Goal: Task Accomplishment & Management: Complete application form

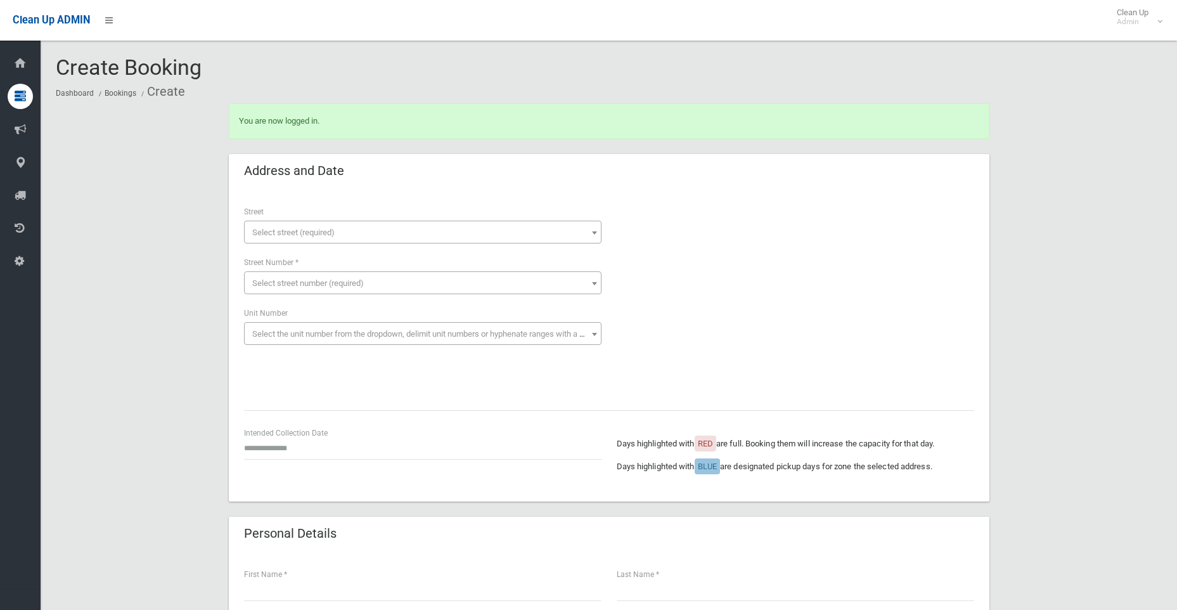
click at [280, 233] on span "Select street (required)" at bounding box center [293, 233] width 82 height 10
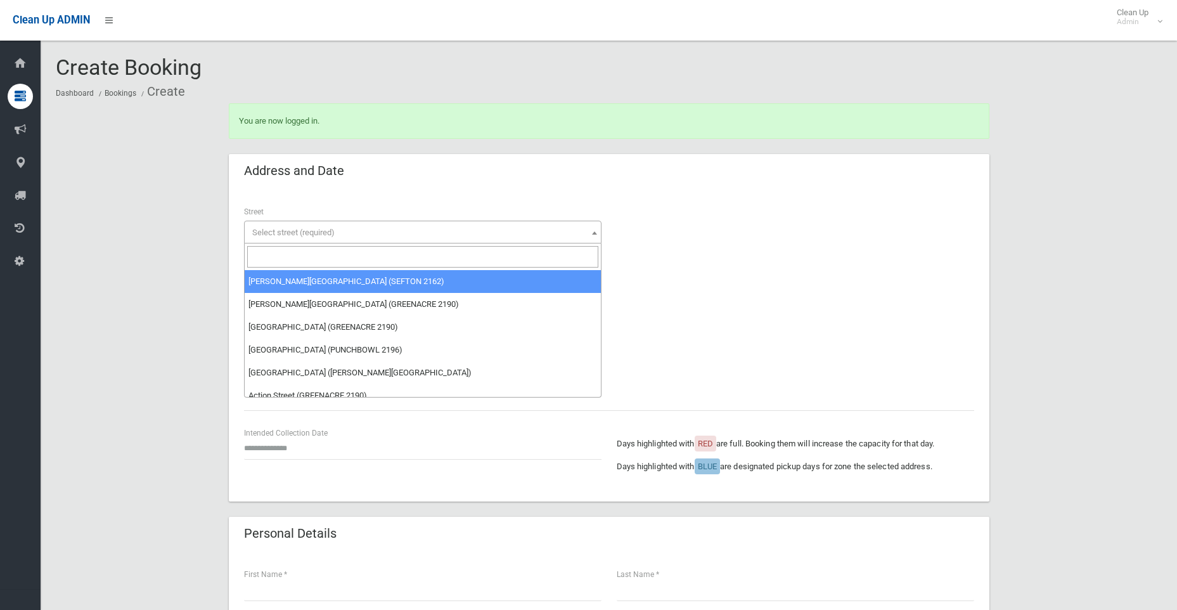
click at [285, 255] on input "search" at bounding box center [422, 257] width 351 height 22
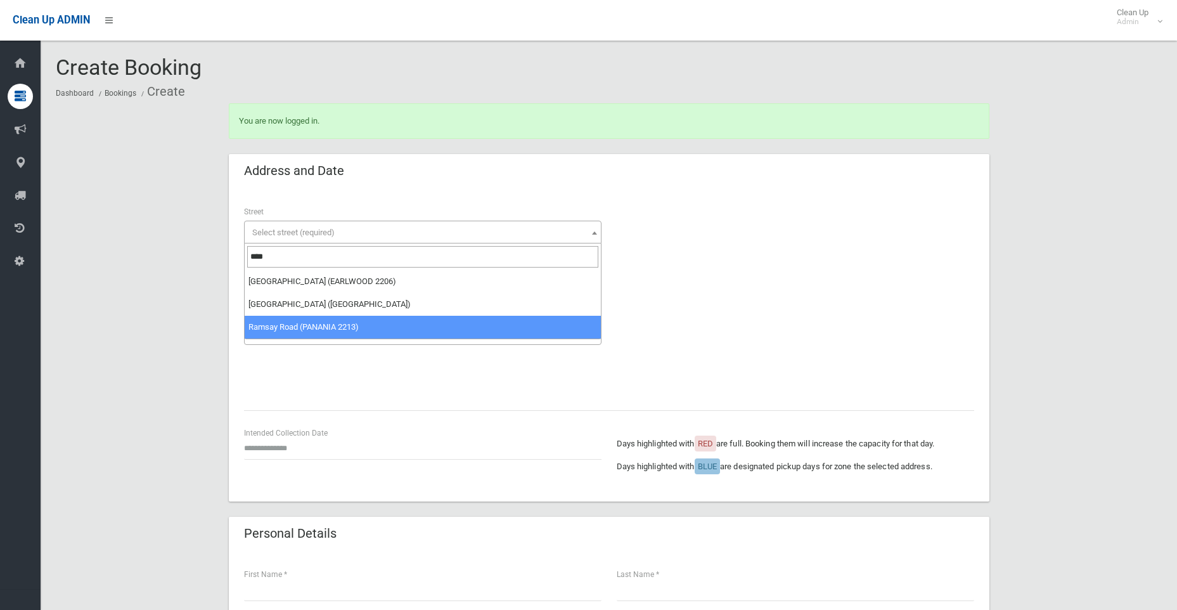
type input "****"
select select "****"
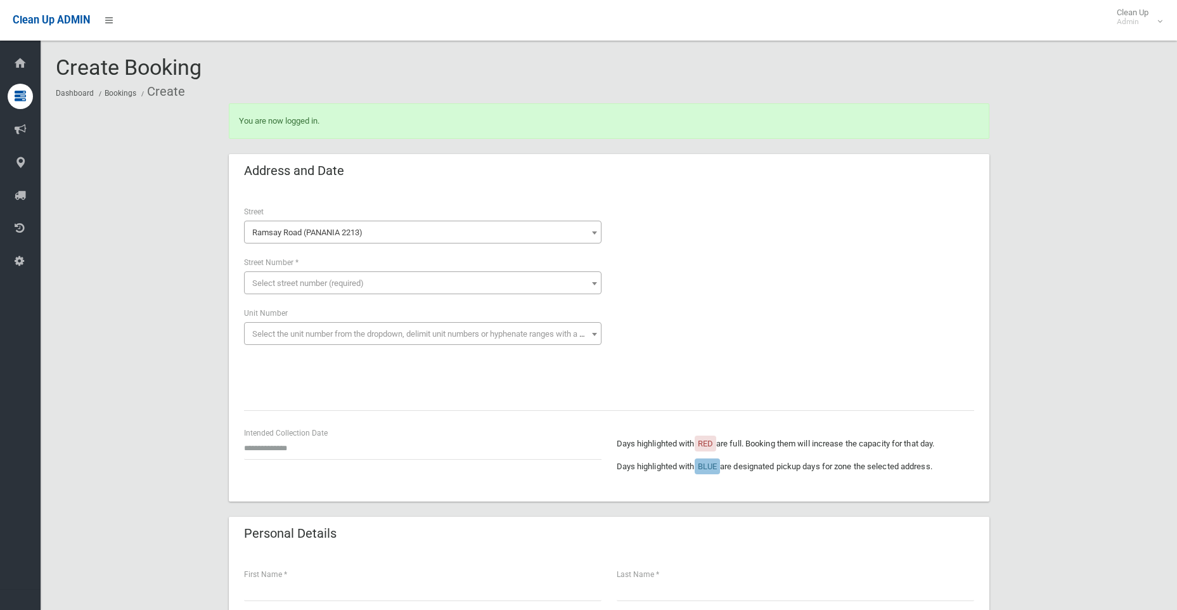
click at [286, 281] on span "Select street number (required)" at bounding box center [308, 283] width 112 height 10
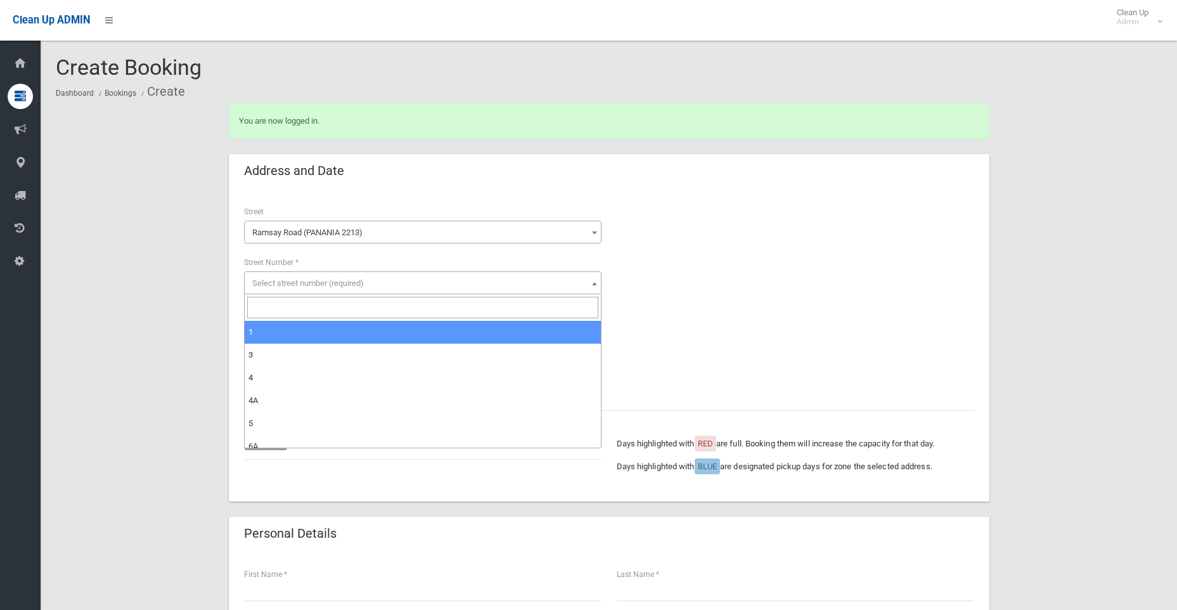
click at [298, 304] on input "search" at bounding box center [422, 308] width 351 height 22
type input "**"
select select "**"
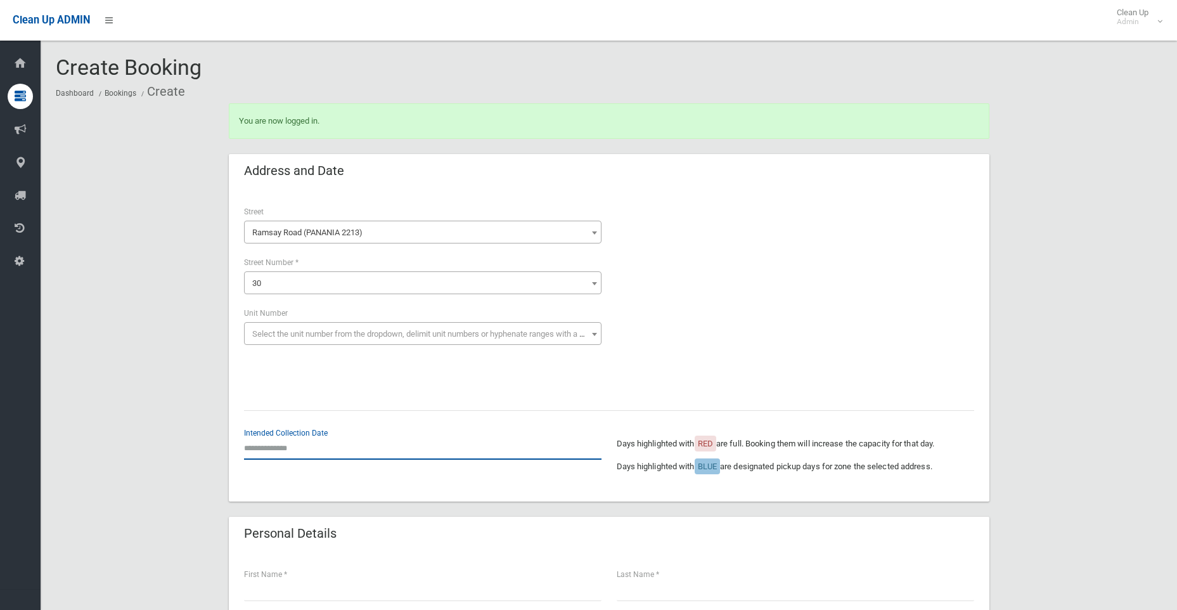
click at [282, 447] on input "text" at bounding box center [422, 447] width 357 height 23
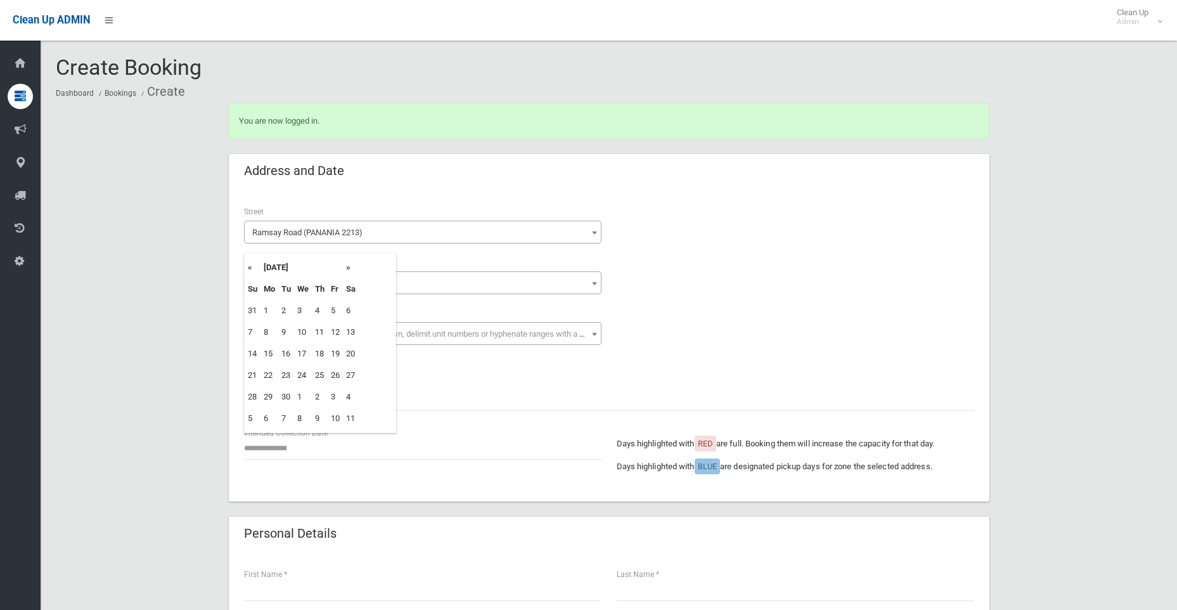
click at [352, 266] on th "»" at bounding box center [351, 268] width 16 height 22
click at [249, 267] on th "«" at bounding box center [253, 268] width 16 height 22
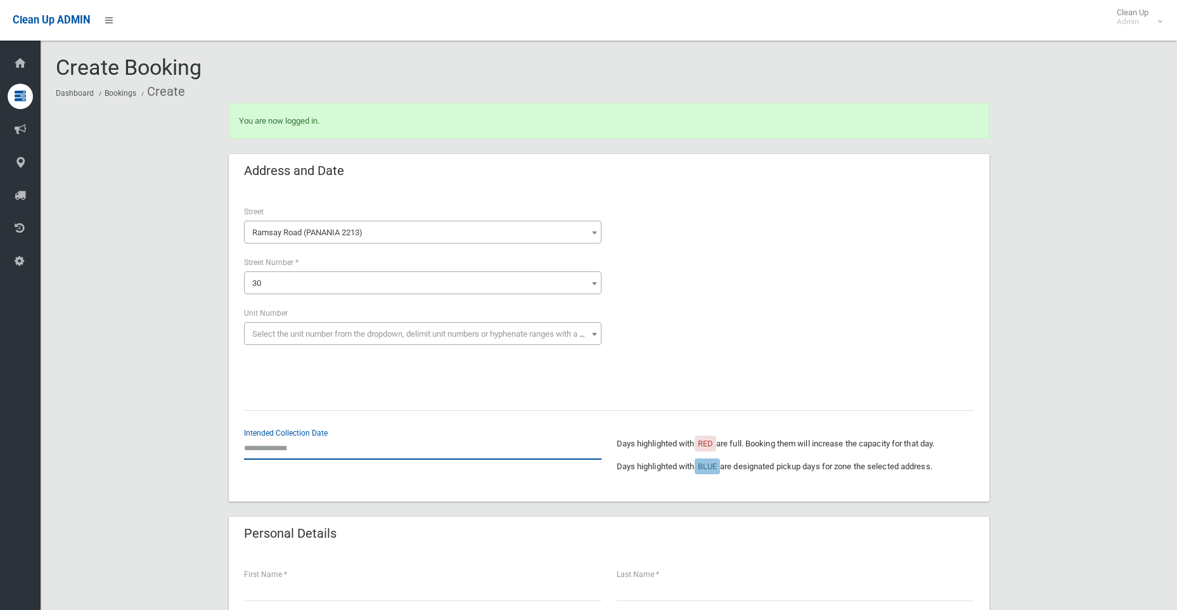
click at [294, 446] on input "text" at bounding box center [422, 447] width 357 height 23
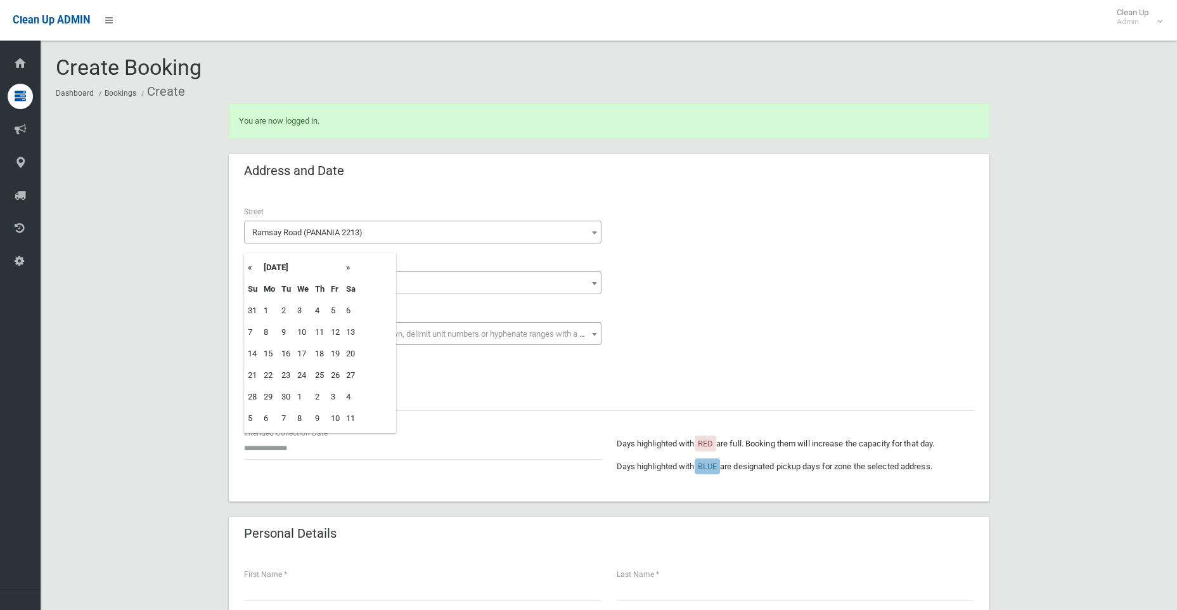
click at [346, 267] on th "»" at bounding box center [351, 268] width 16 height 22
click at [248, 269] on th "«" at bounding box center [253, 268] width 16 height 22
click at [349, 267] on th "»" at bounding box center [351, 268] width 16 height 22
click at [252, 267] on th "«" at bounding box center [253, 268] width 16 height 22
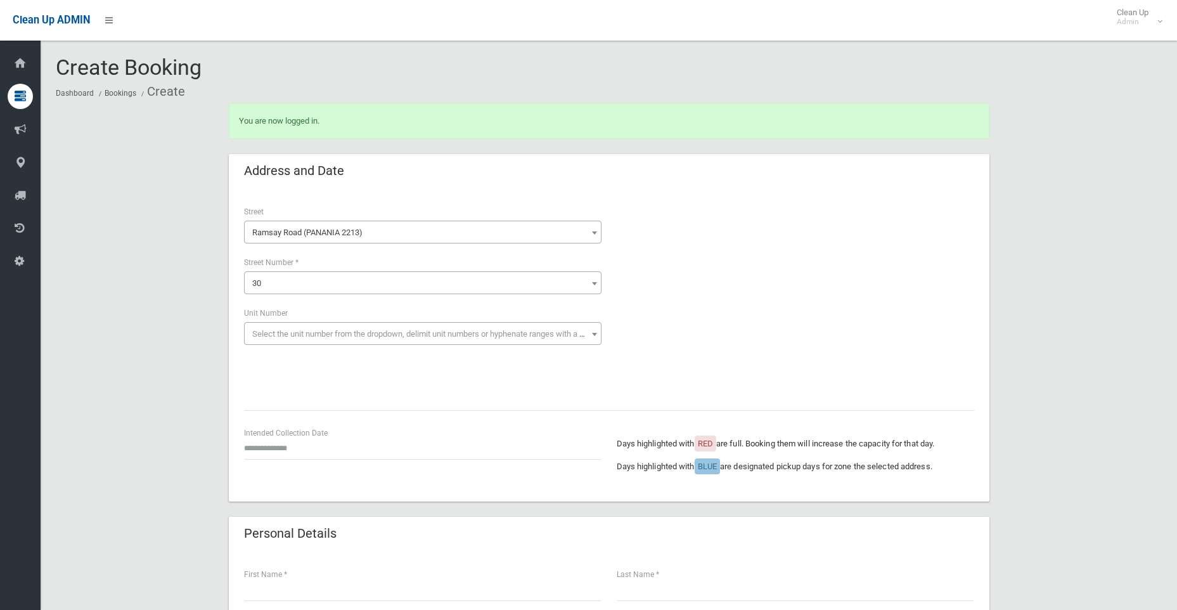
click at [273, 280] on span "30" at bounding box center [422, 283] width 351 height 18
click at [281, 330] on span "Select the unit number from the dropdown, delimit unit numbers or hyphenate ran…" at bounding box center [429, 334] width 354 height 10
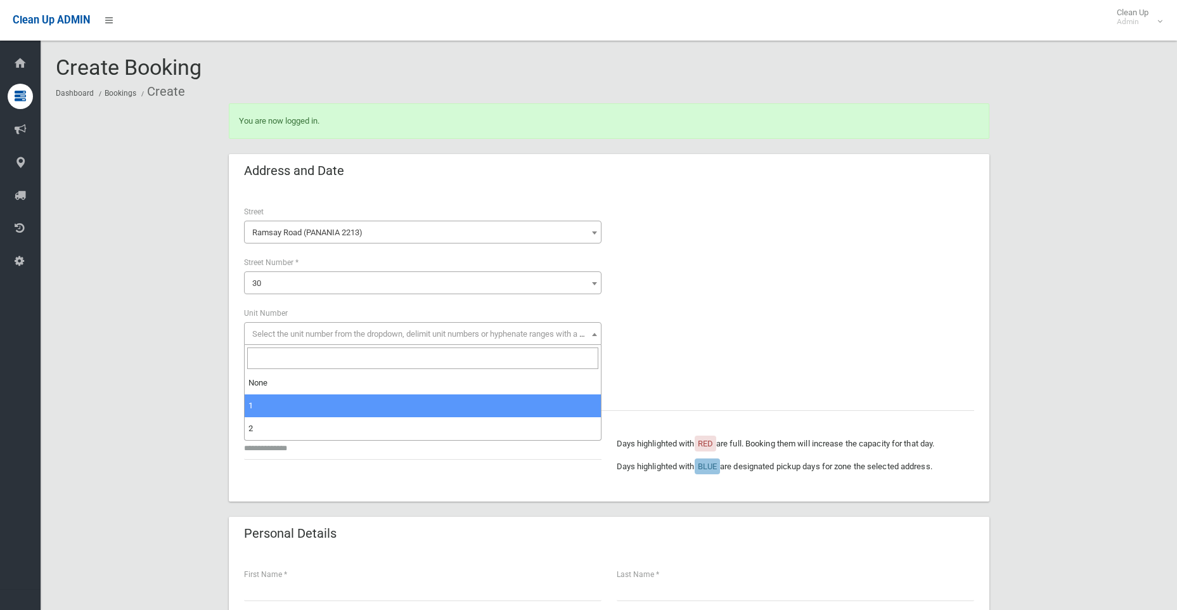
select select "*"
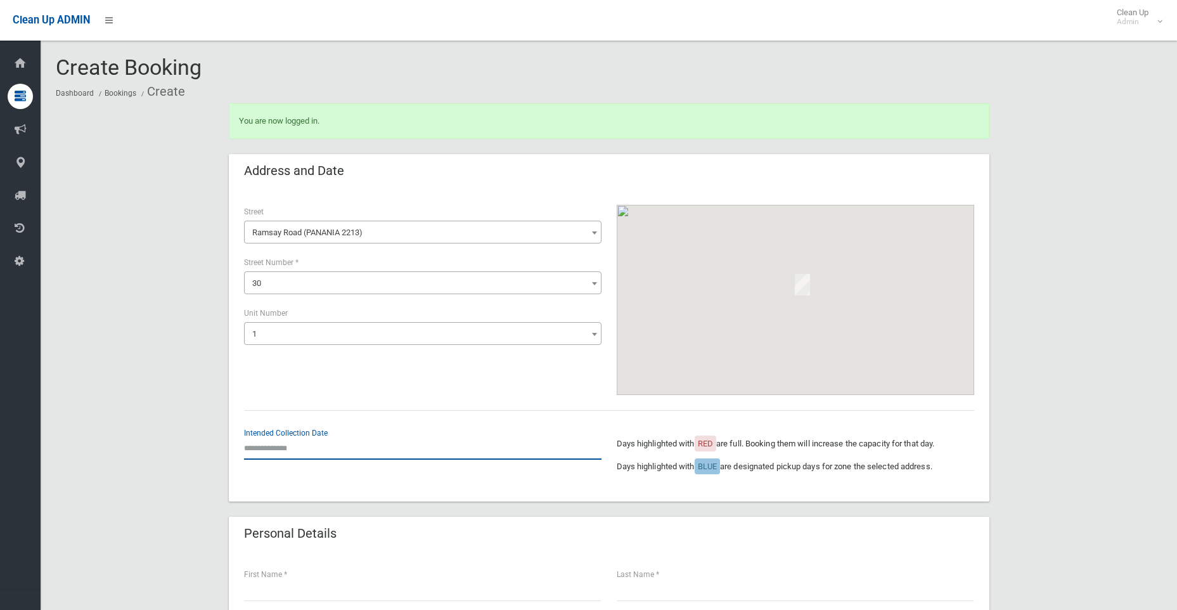
click at [282, 453] on input "text" at bounding box center [422, 447] width 357 height 23
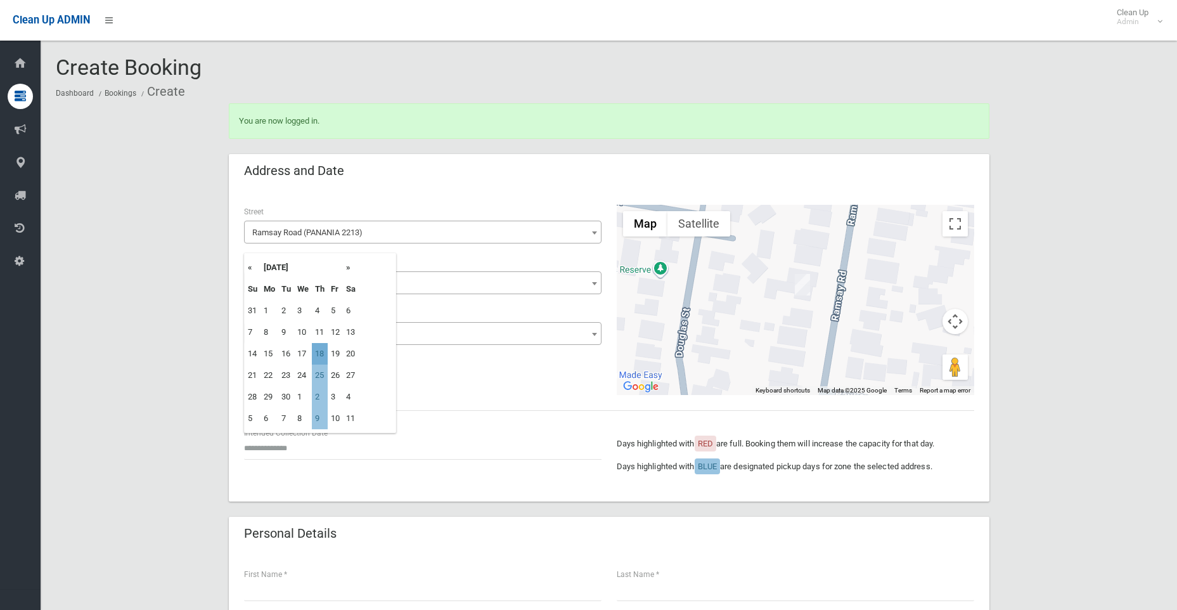
click at [318, 355] on td "18" at bounding box center [320, 354] width 16 height 22
type input "**********"
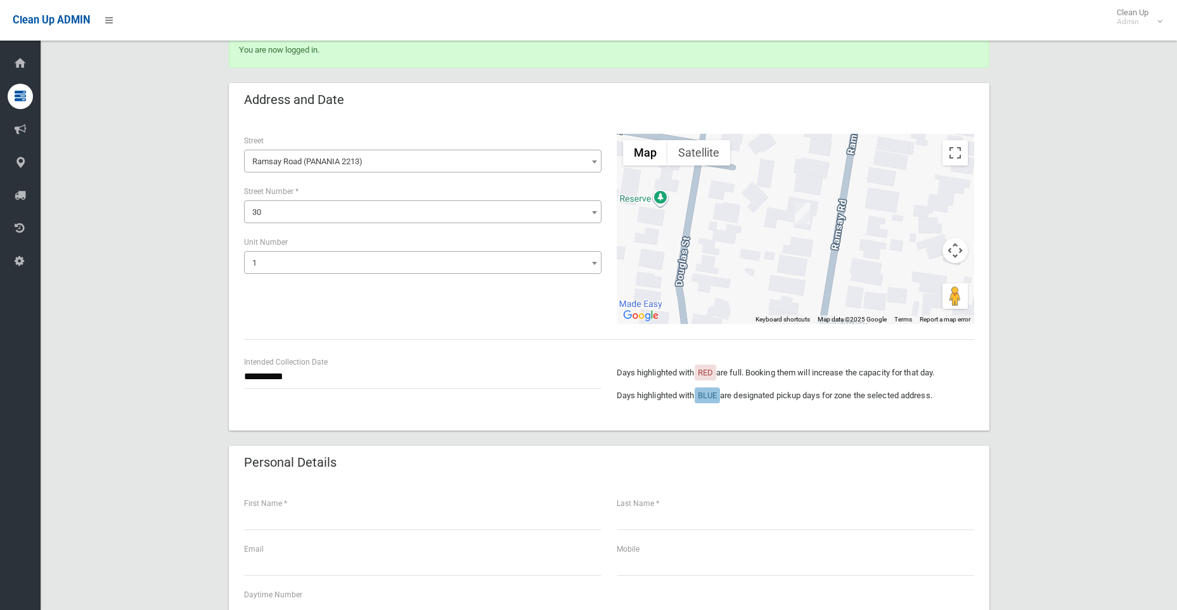
scroll to position [254, 0]
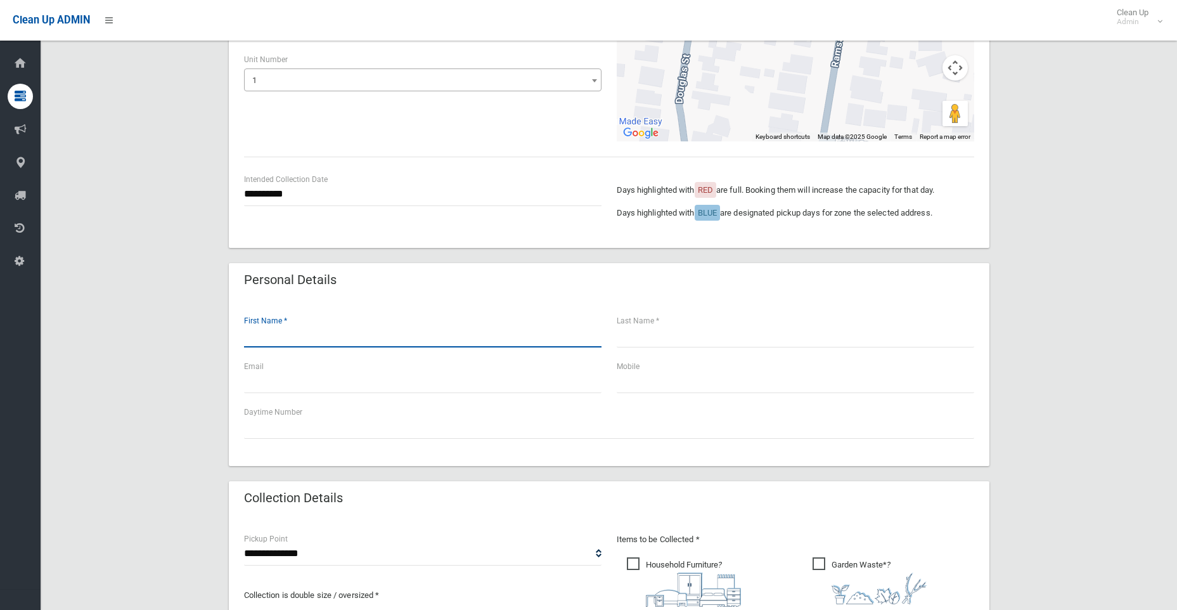
click at [292, 341] on input "text" at bounding box center [422, 335] width 357 height 23
drag, startPoint x: 302, startPoint y: 330, endPoint x: 306, endPoint y: 324, distance: 7.4
click at [302, 330] on input "text" at bounding box center [422, 335] width 357 height 23
type input "*****"
click at [633, 335] on input "text" at bounding box center [795, 335] width 357 height 23
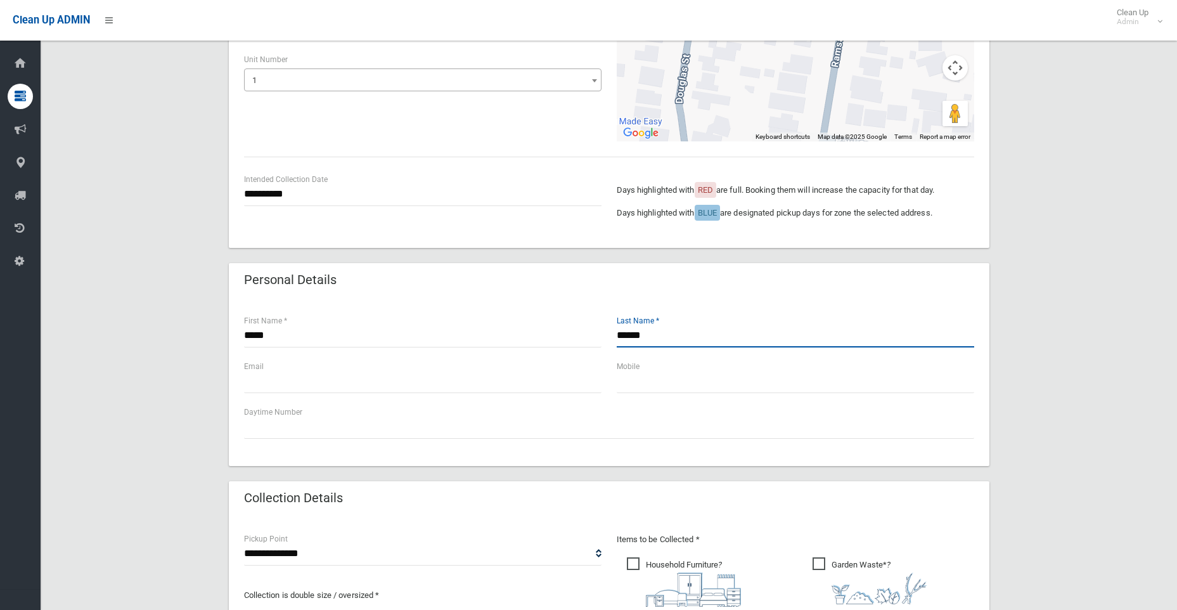
type input "******"
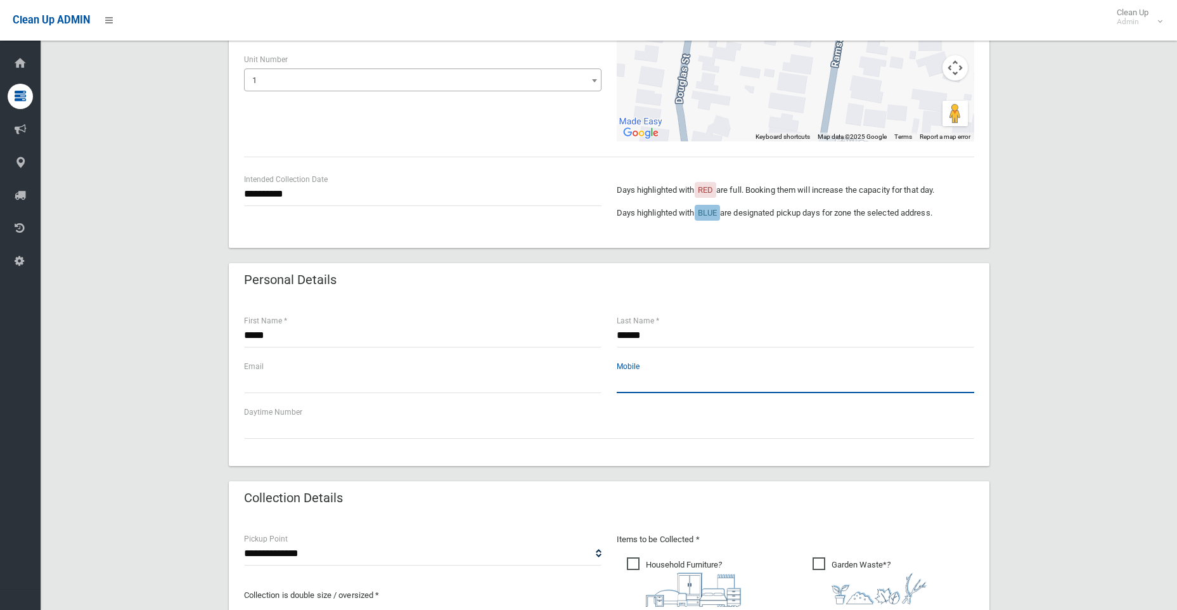
click at [657, 377] on input "text" at bounding box center [795, 381] width 357 height 23
type input "*"
click at [634, 383] on input "**" at bounding box center [795, 381] width 357 height 23
type input "*"
type input "**********"
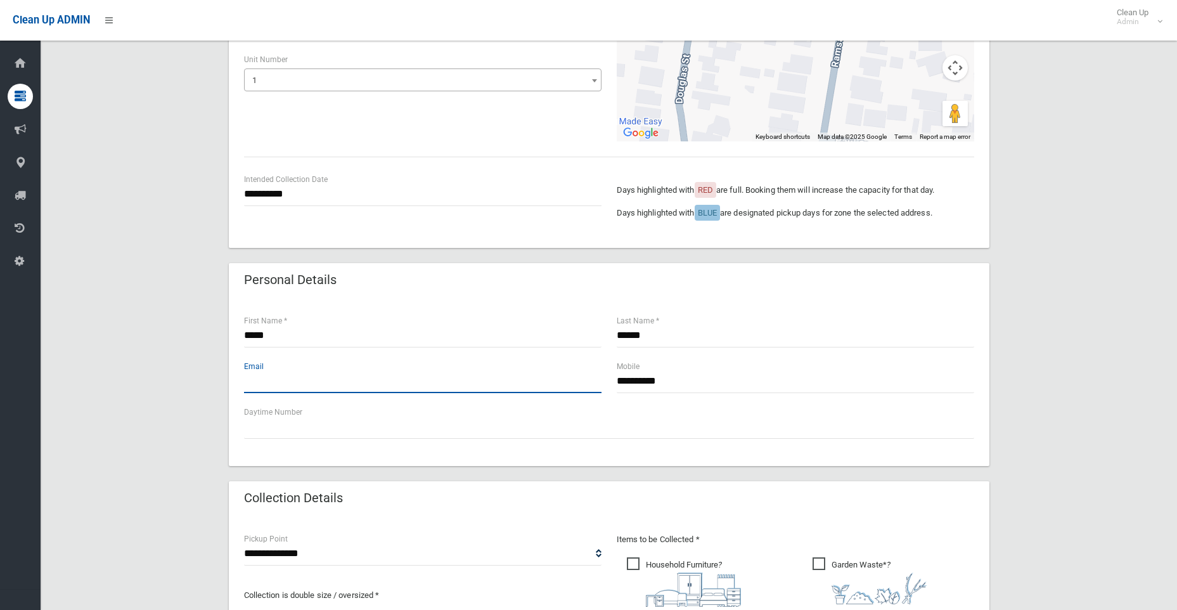
click at [325, 391] on input "text" at bounding box center [422, 381] width 357 height 23
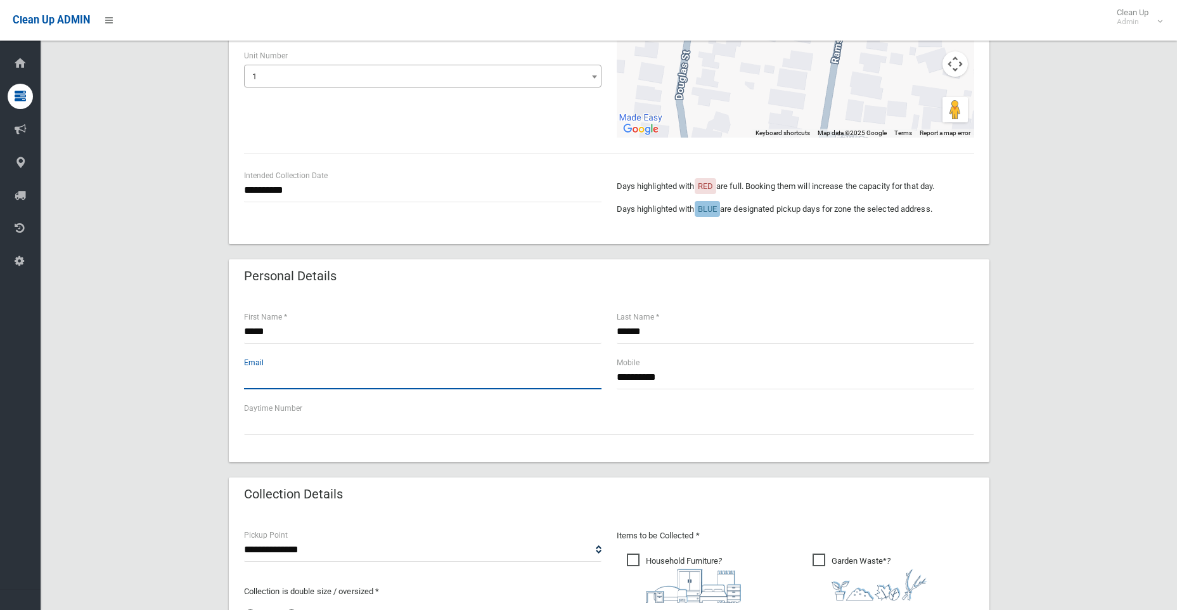
scroll to position [380, 0]
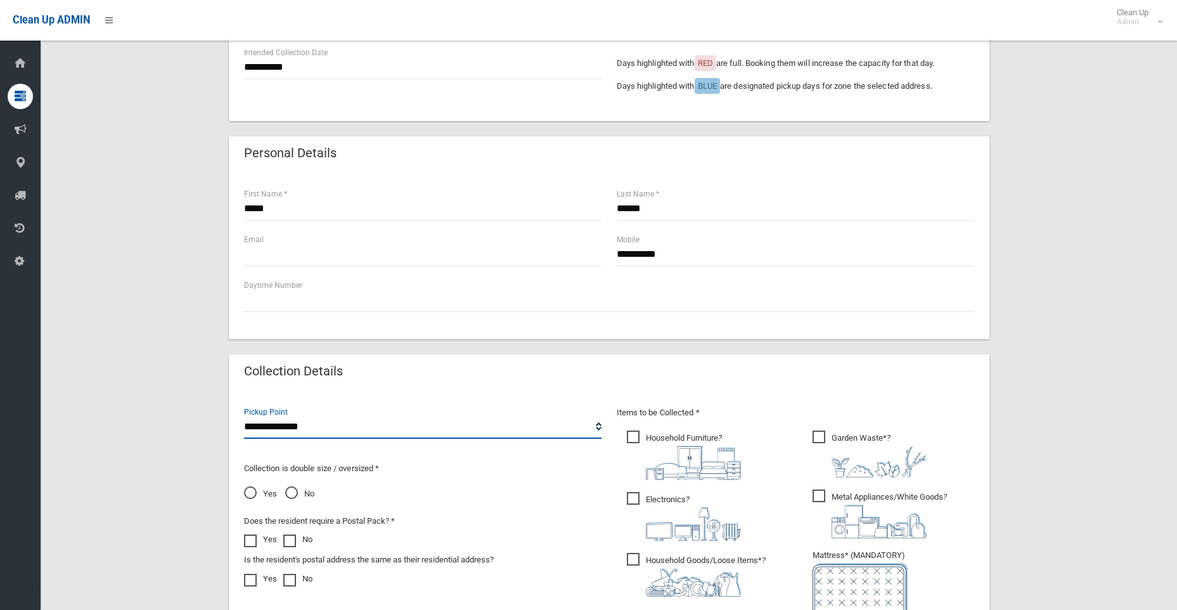
click at [293, 433] on select "**********" at bounding box center [422, 426] width 357 height 23
select select "*"
click at [244, 415] on select "**********" at bounding box center [422, 426] width 357 height 23
click at [293, 487] on span "No" at bounding box center [299, 493] width 29 height 15
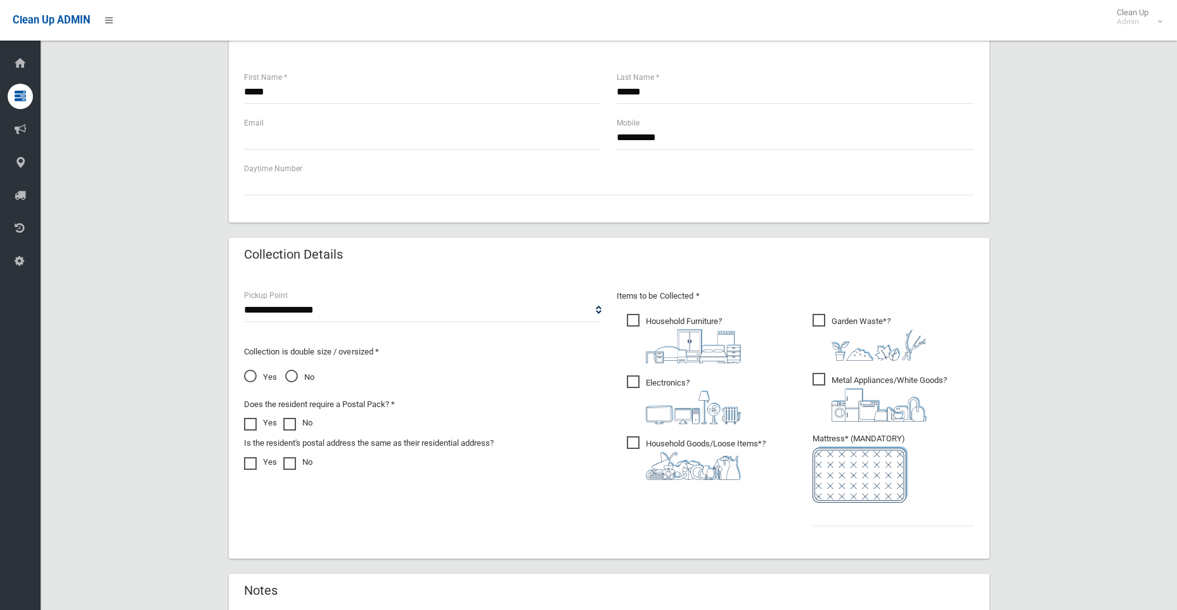
scroll to position [507, 0]
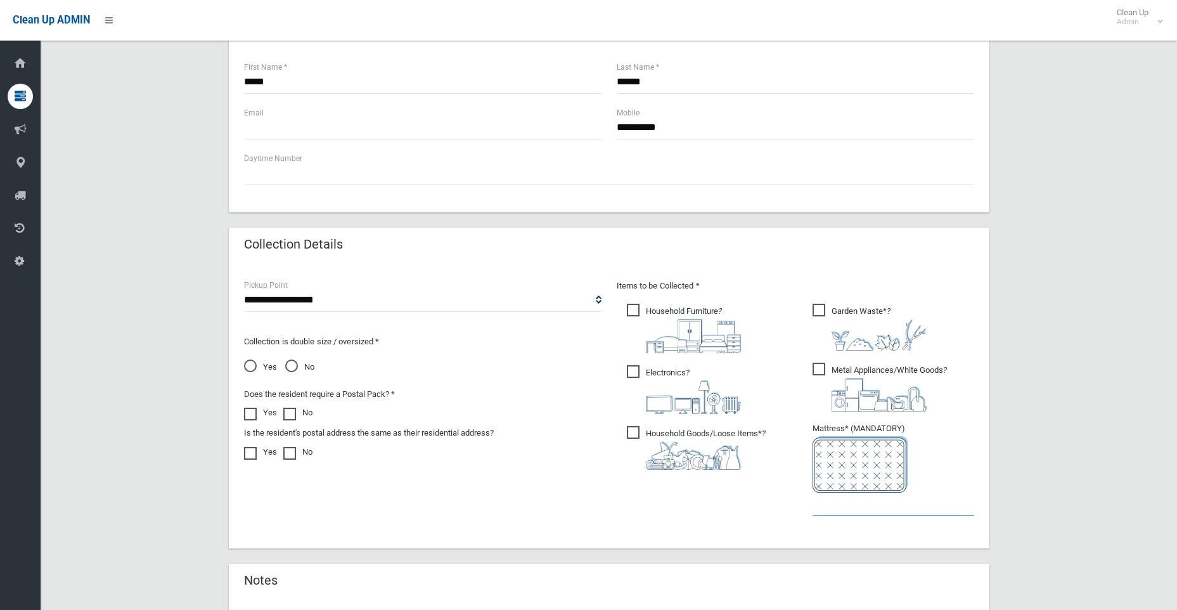
click at [820, 496] on input "text" at bounding box center [894, 503] width 162 height 23
type input "*"
click at [628, 434] on span "Household Goods/Loose Items* ?" at bounding box center [696, 448] width 139 height 44
click at [627, 367] on span "Electronics ?" at bounding box center [684, 389] width 114 height 49
click at [625, 311] on ul "Household Furniture ?" at bounding box center [703, 390] width 172 height 178
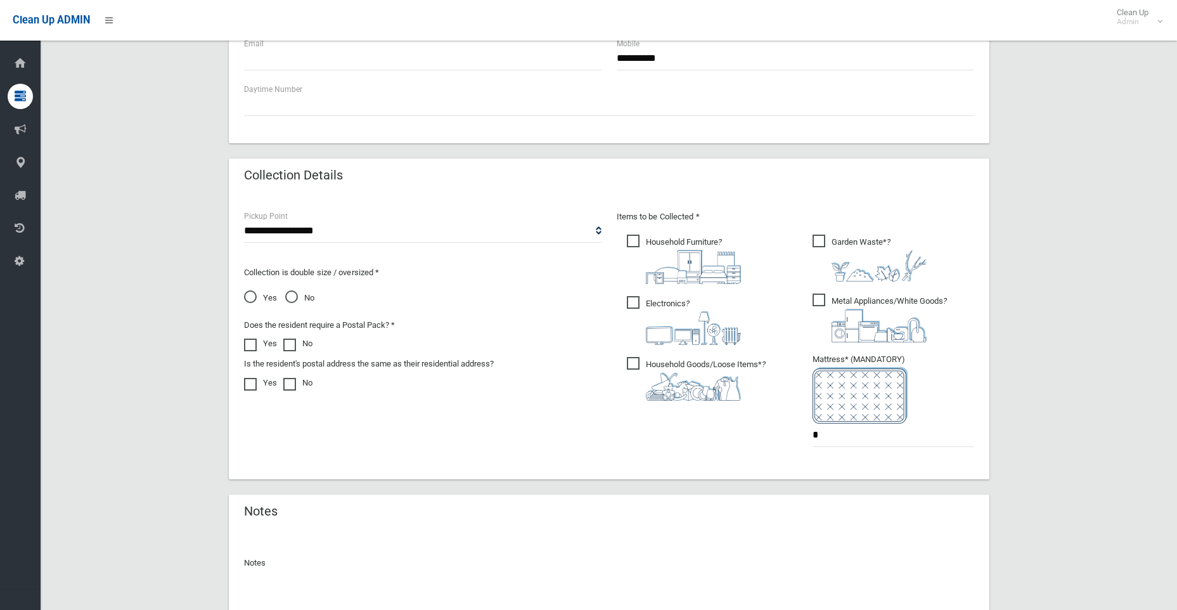
scroll to position [689, 0]
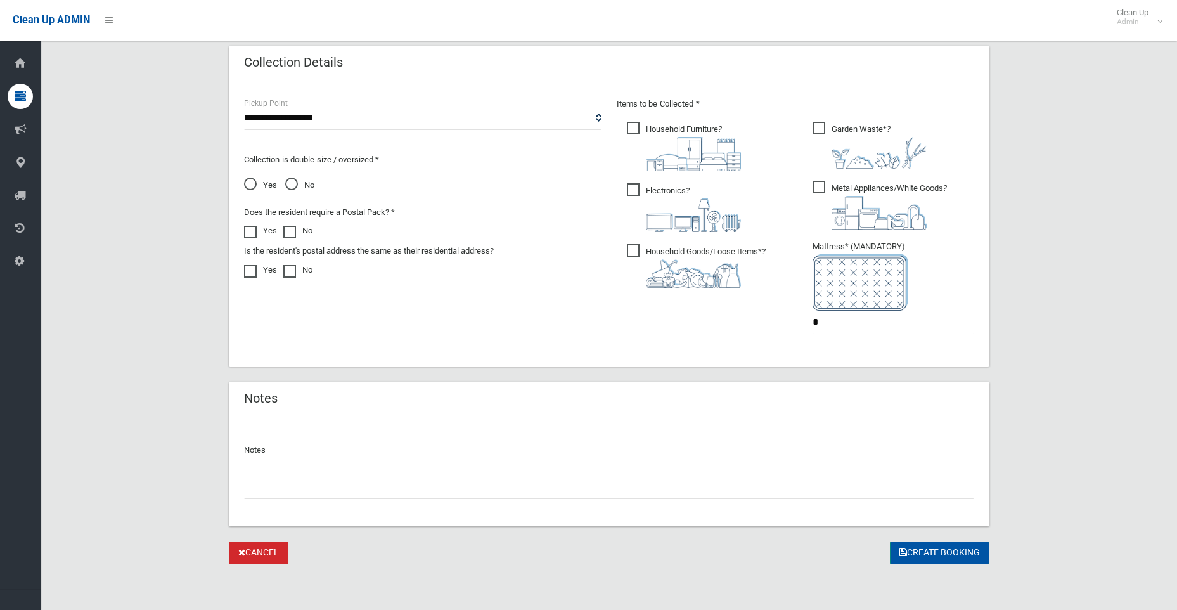
click at [937, 554] on button "Create Booking" at bounding box center [940, 552] width 100 height 23
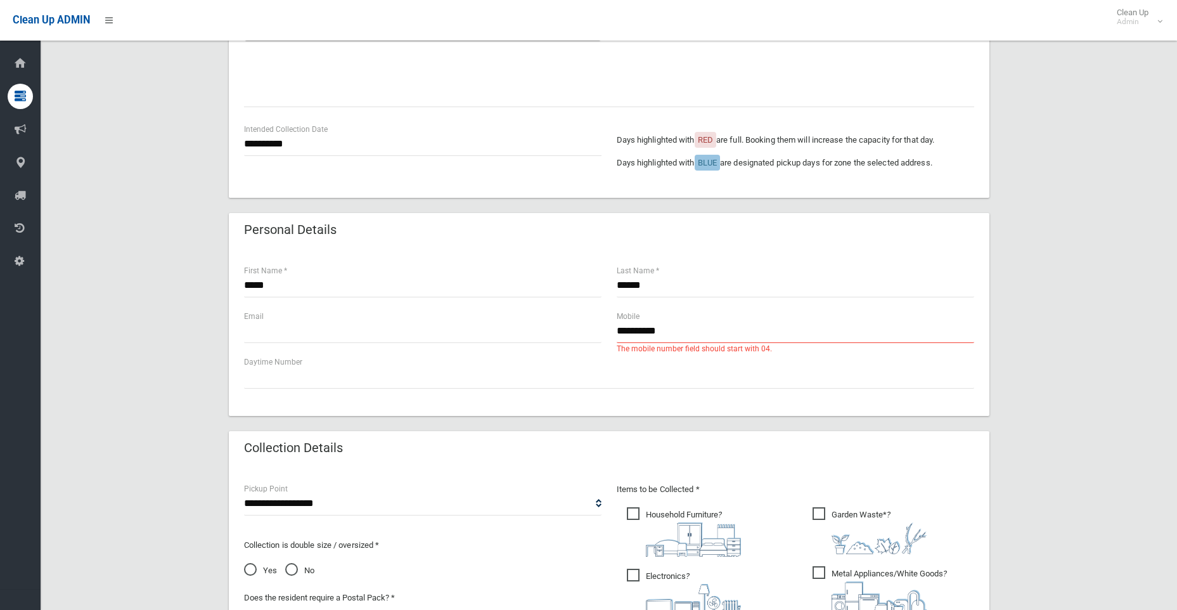
scroll to position [317, 0]
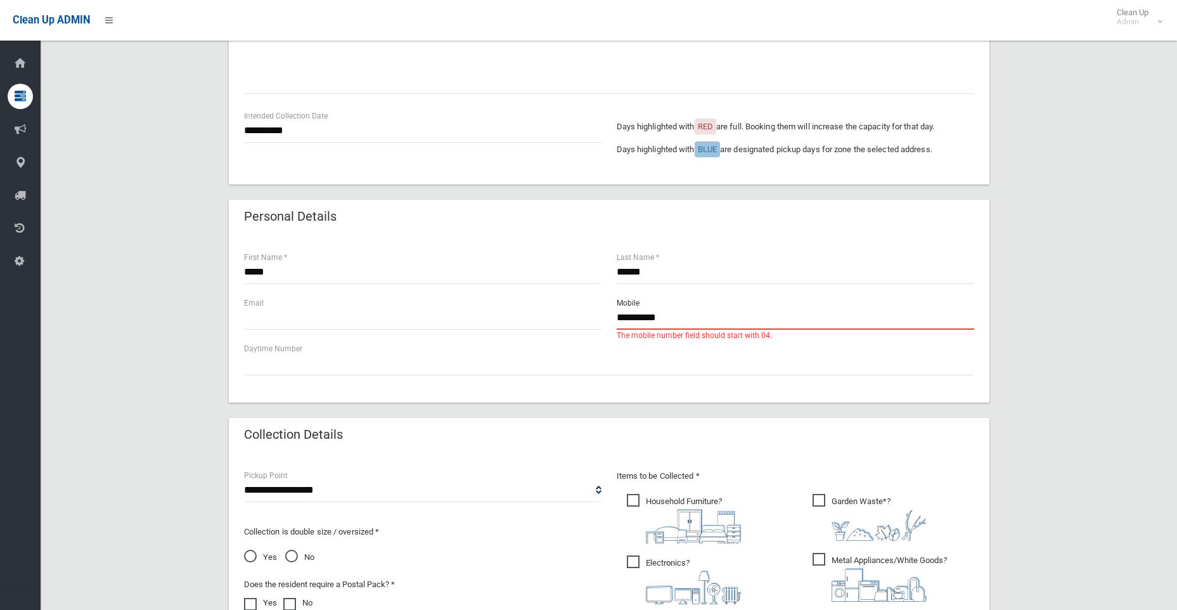
drag, startPoint x: 687, startPoint y: 319, endPoint x: 596, endPoint y: 322, distance: 91.3
click at [579, 325] on div "**********" at bounding box center [608, 319] width 745 height 46
drag, startPoint x: 307, startPoint y: 321, endPoint x: 279, endPoint y: 368, distance: 55.1
paste input "**********"
type input "**********"
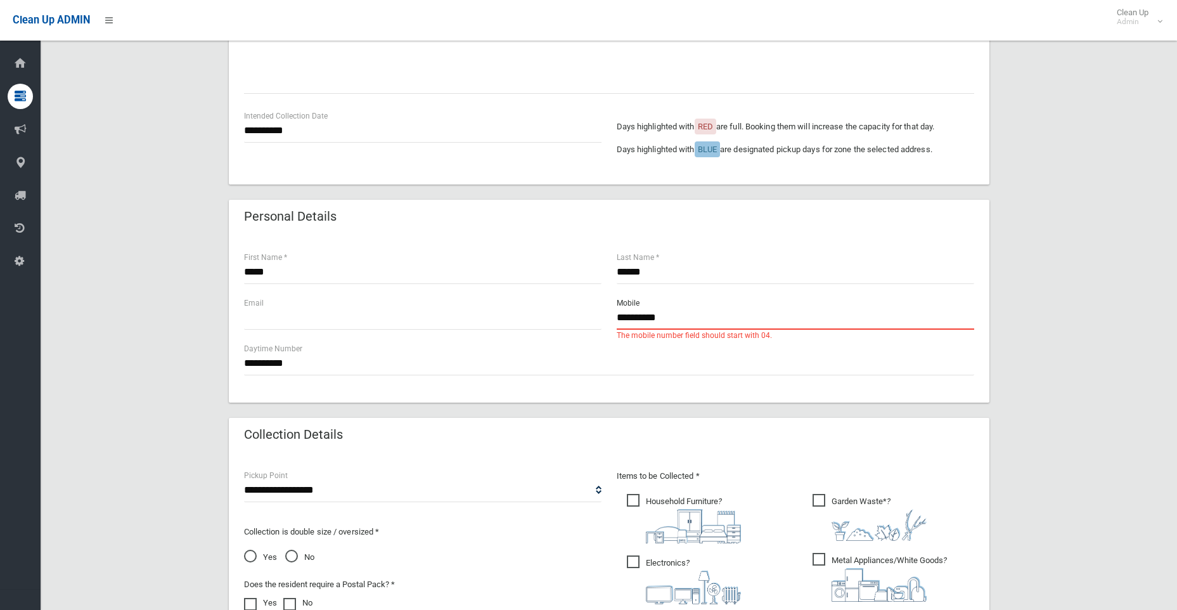
drag, startPoint x: 633, startPoint y: 320, endPoint x: 426, endPoint y: 334, distance: 207.7
click at [426, 334] on div "**********" at bounding box center [608, 319] width 745 height 46
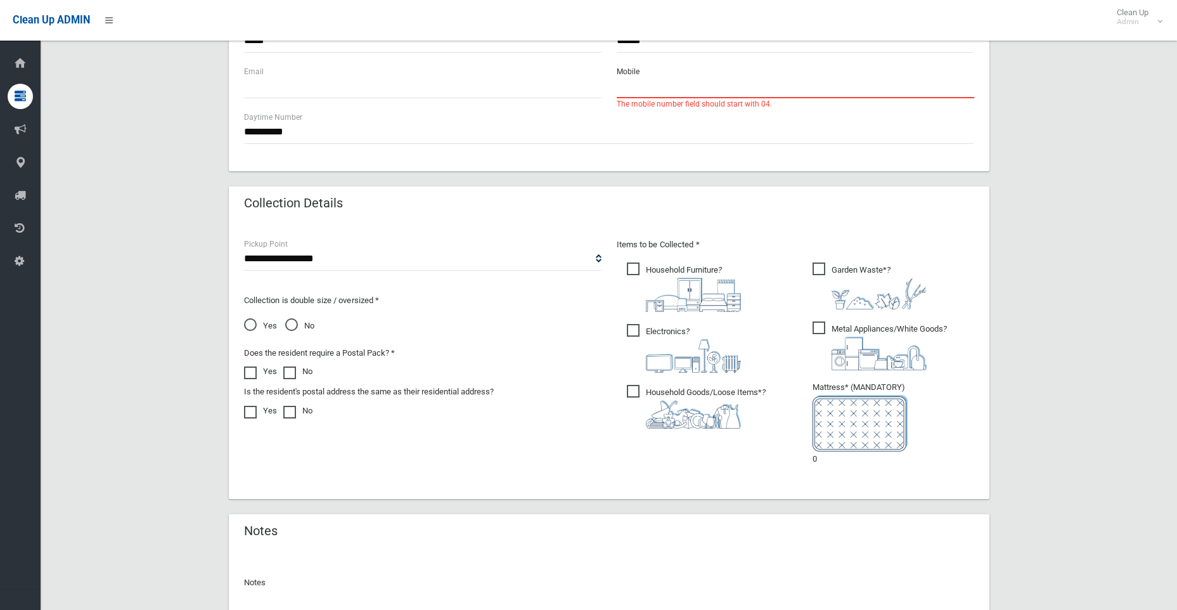
scroll to position [681, 0]
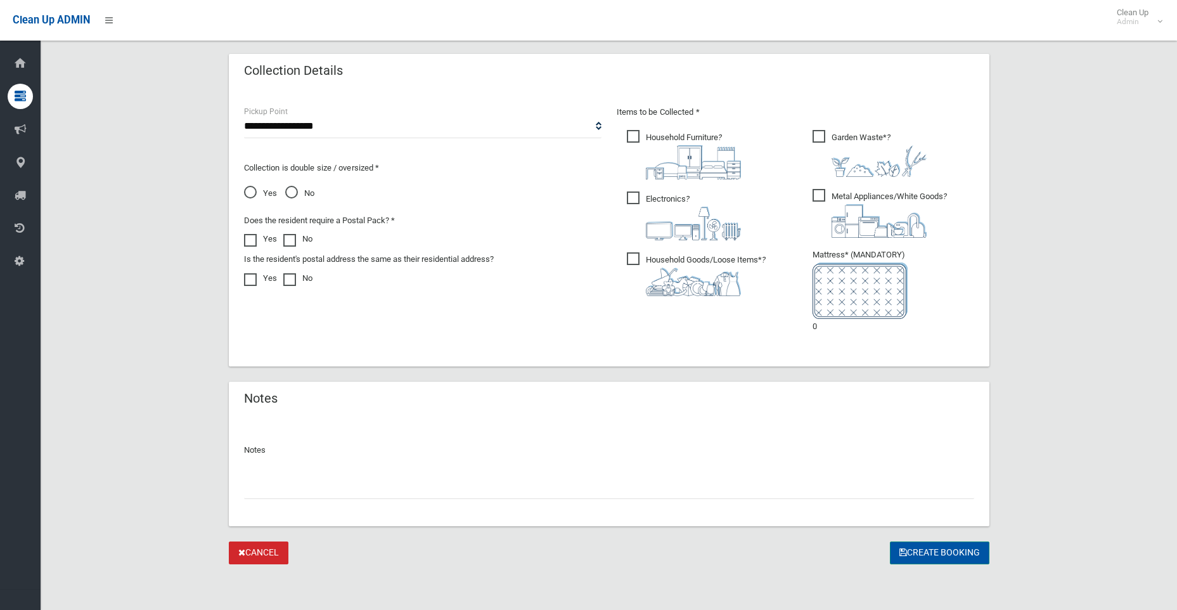
click at [946, 553] on button "Create Booking" at bounding box center [940, 552] width 100 height 23
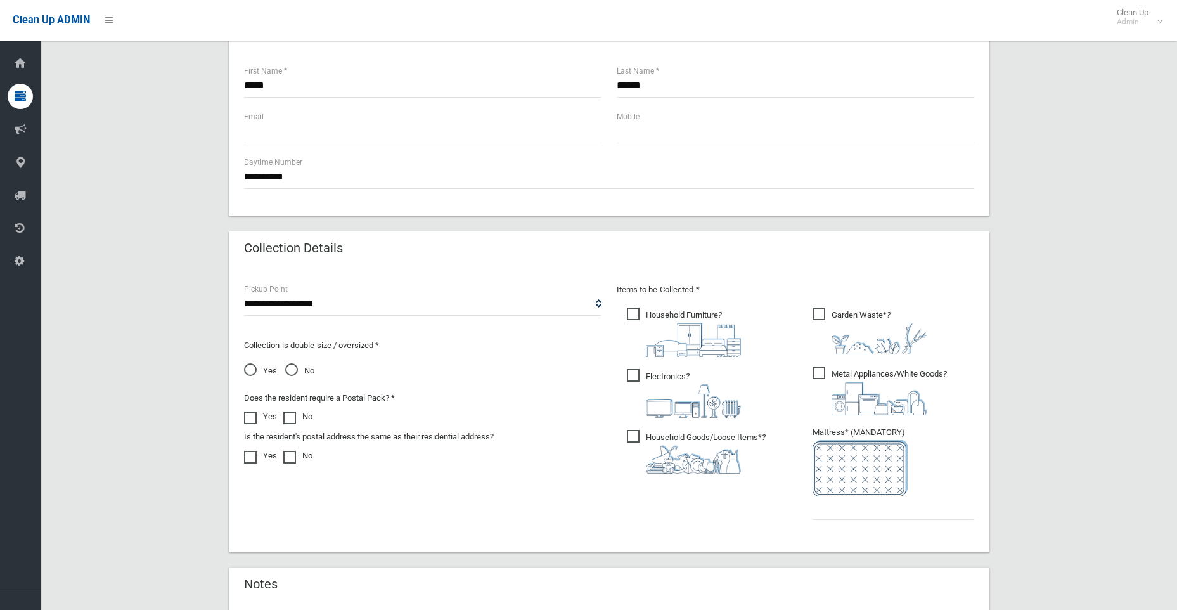
scroll to position [570, 0]
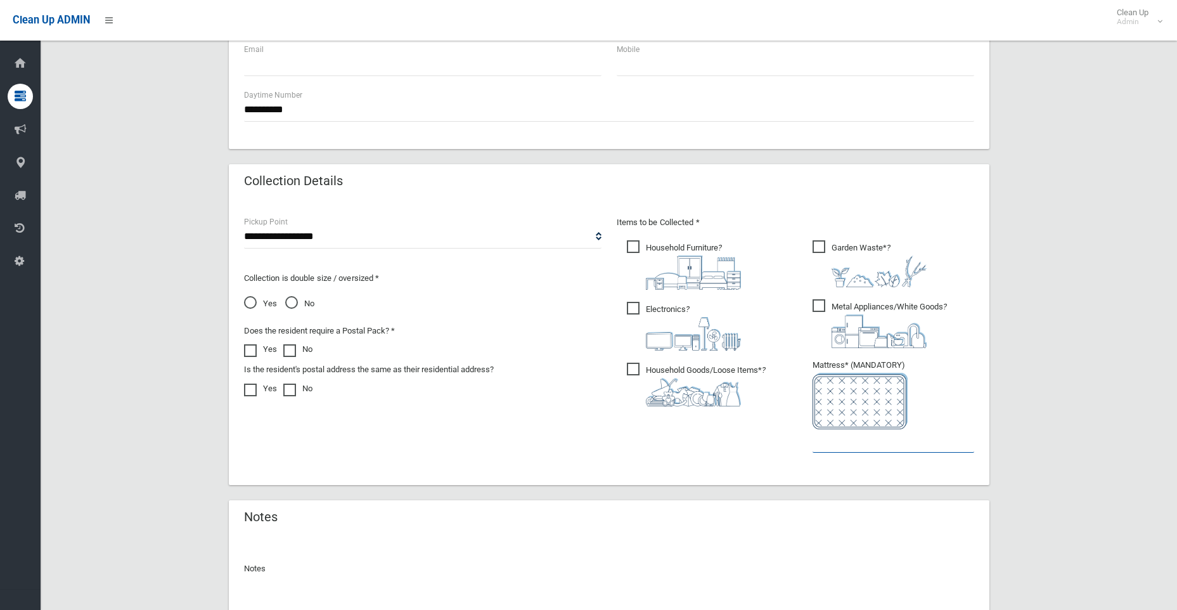
click at [825, 442] on input "text" at bounding box center [894, 440] width 162 height 23
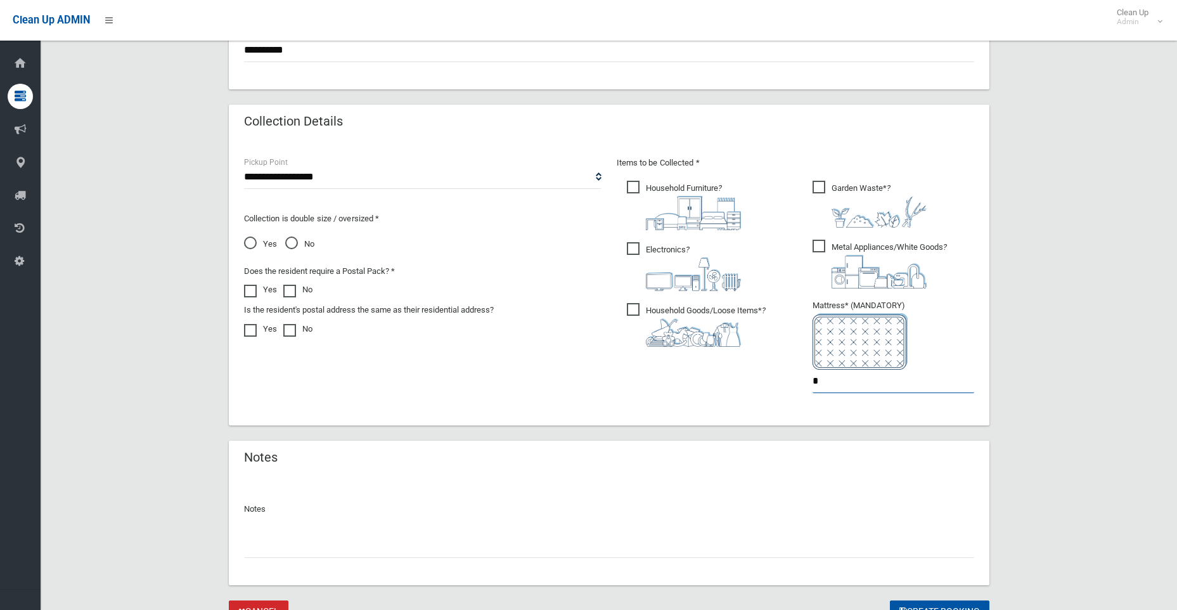
scroll to position [689, 0]
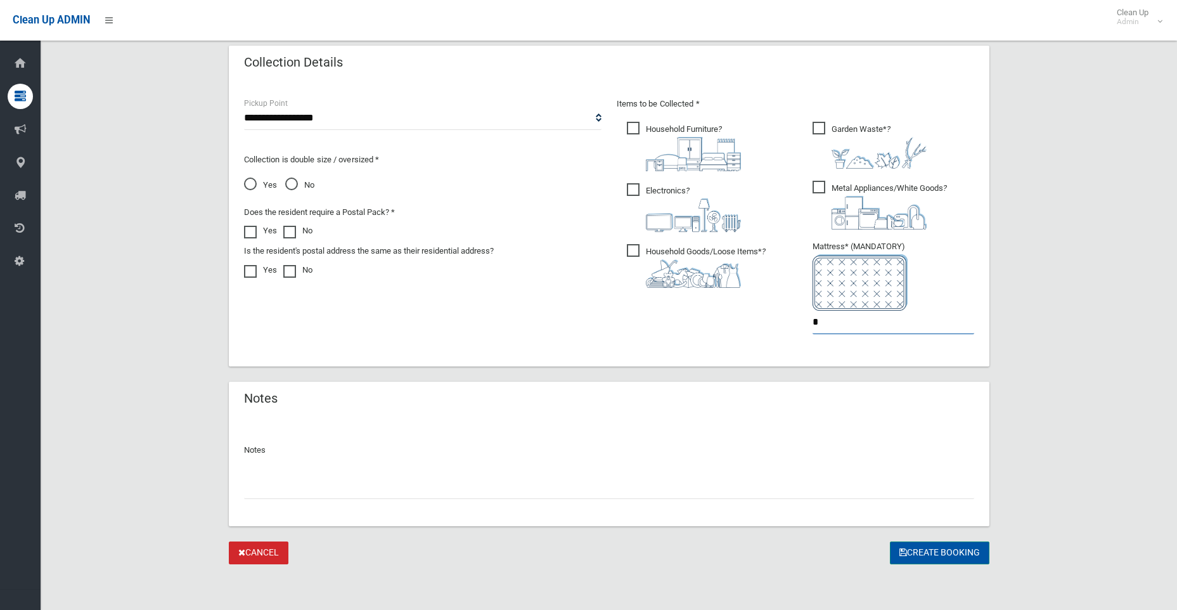
type input "*"
click at [923, 549] on button "Create Booking" at bounding box center [940, 552] width 100 height 23
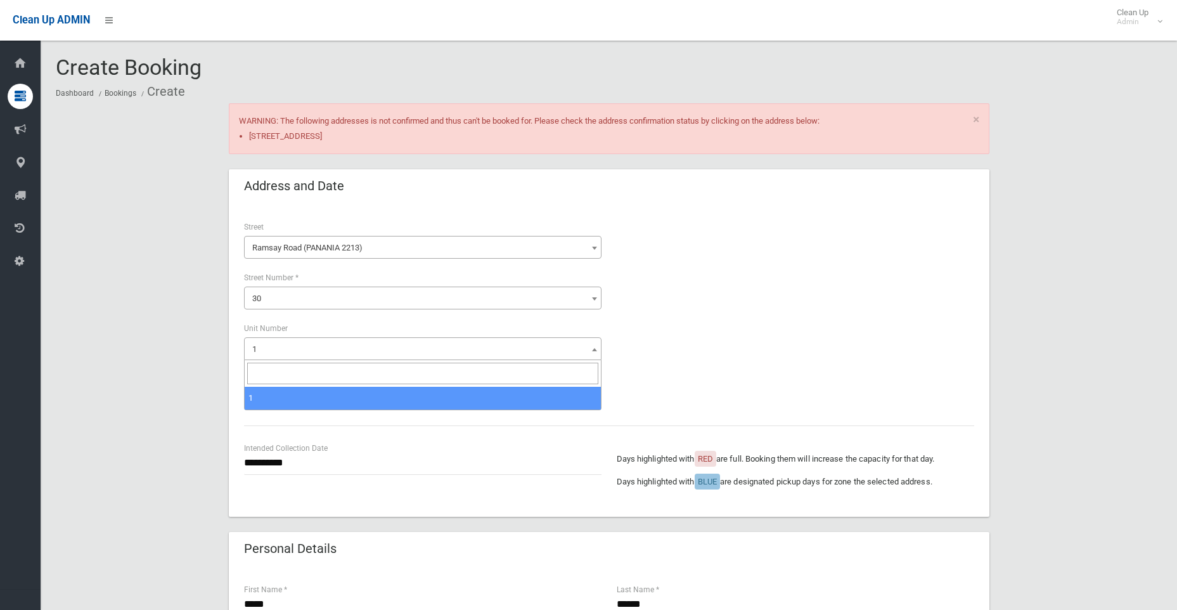
click at [311, 346] on span "1" at bounding box center [422, 349] width 351 height 18
click at [311, 381] on input "search" at bounding box center [422, 374] width 351 height 22
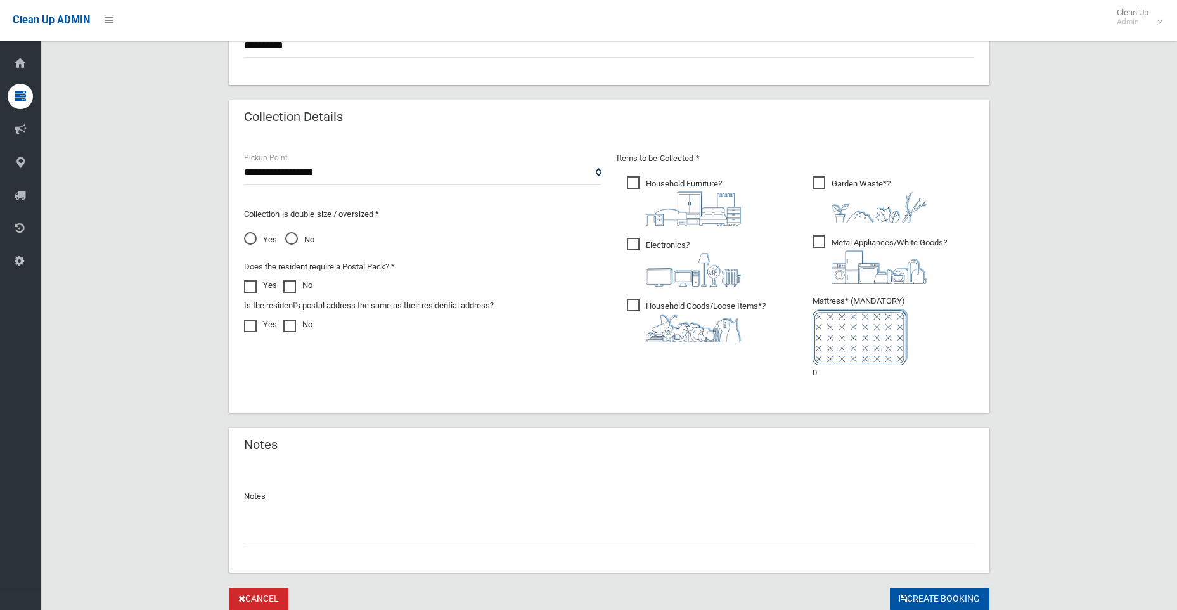
scroll to position [696, 0]
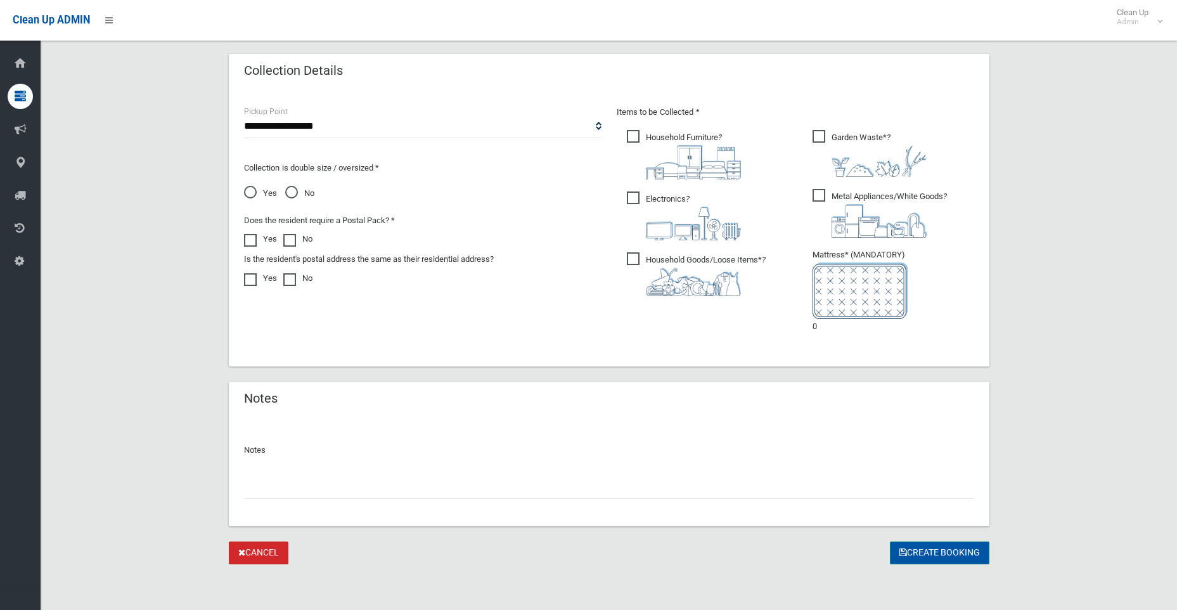
click at [932, 552] on button "Create Booking" at bounding box center [940, 552] width 100 height 23
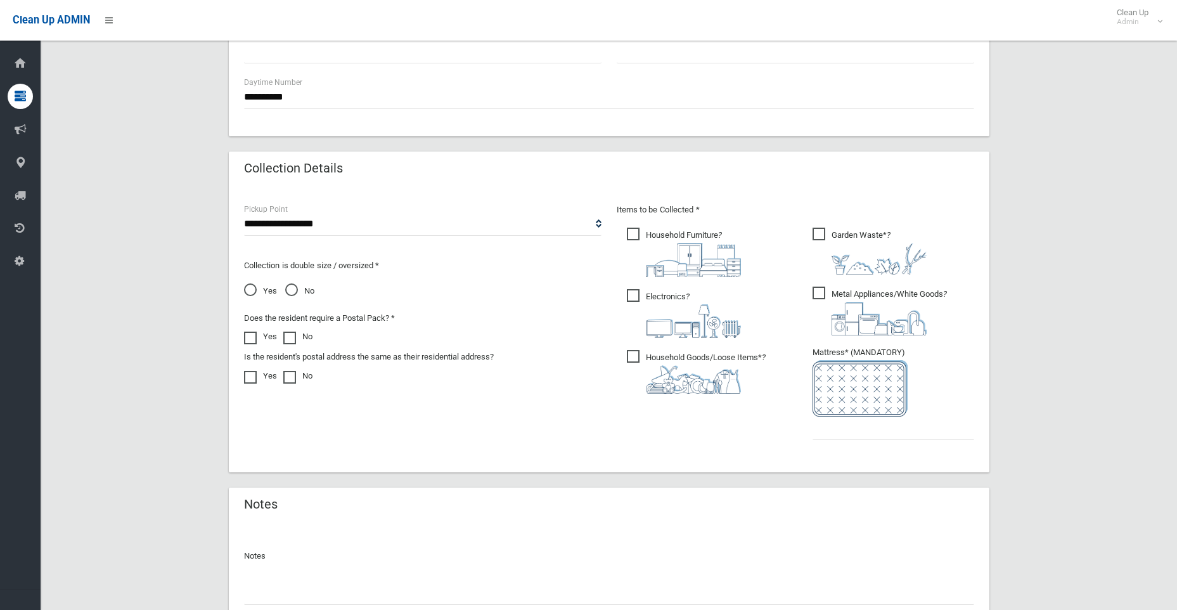
scroll to position [634, 0]
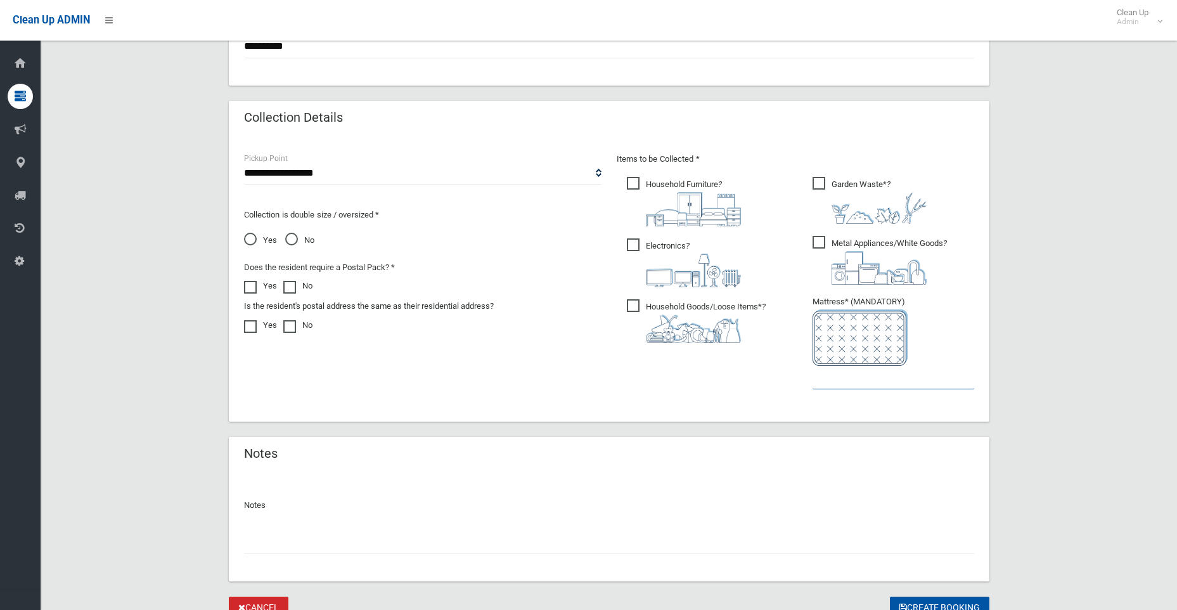
click at [821, 379] on input "text" at bounding box center [894, 377] width 162 height 23
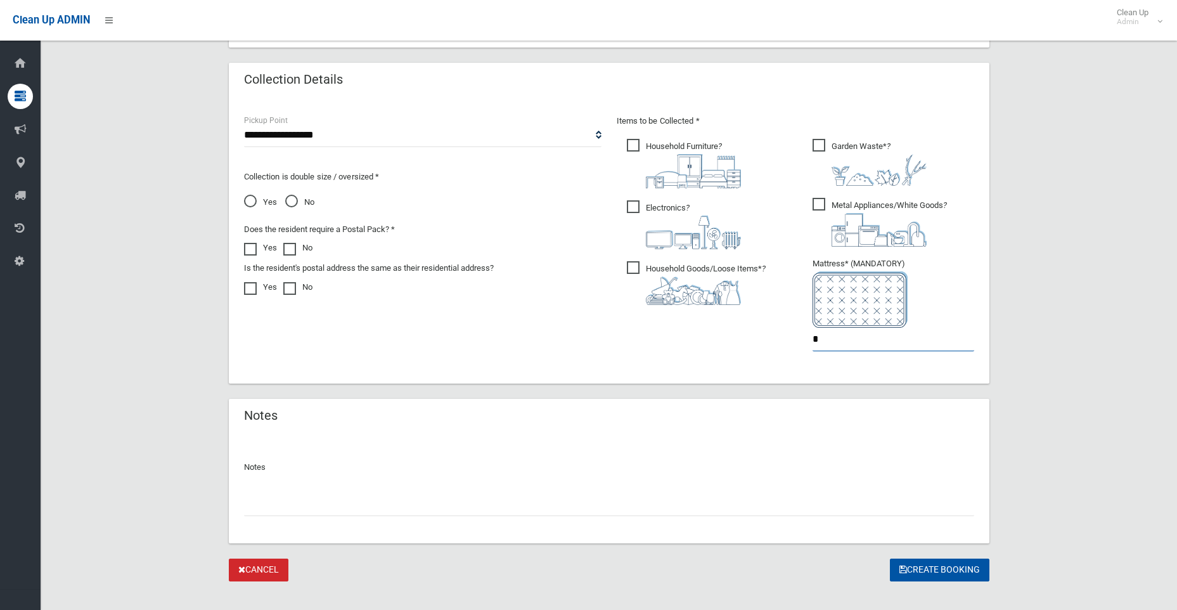
scroll to position [689, 0]
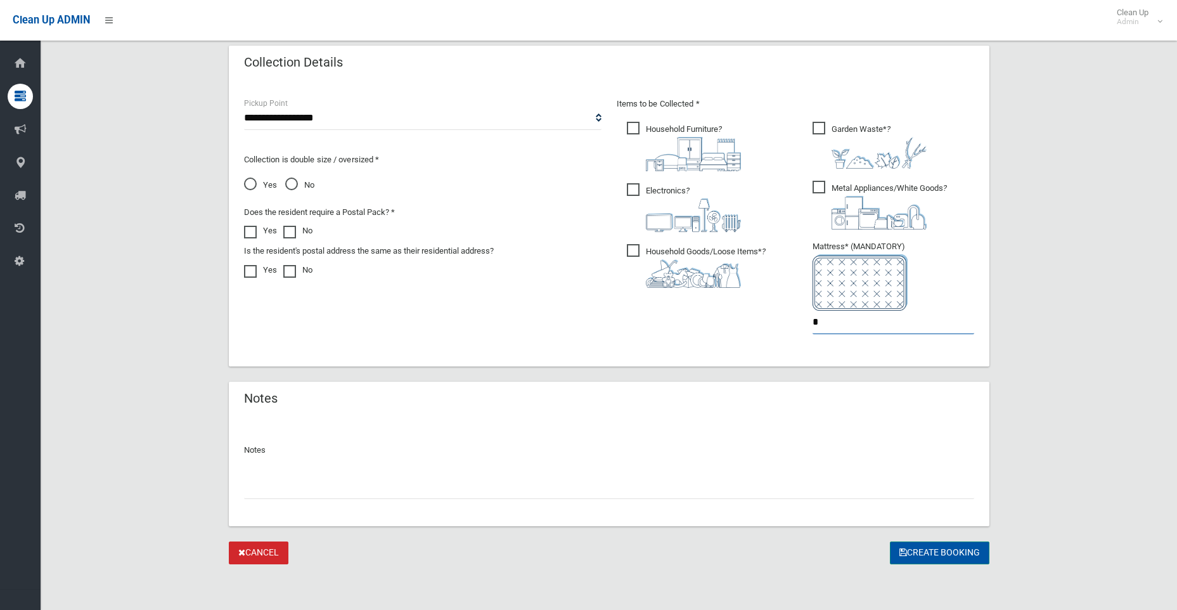
type input "*"
click at [940, 542] on button "Create Booking" at bounding box center [940, 552] width 100 height 23
click at [944, 552] on div "Create Booking" at bounding box center [940, 552] width 100 height 23
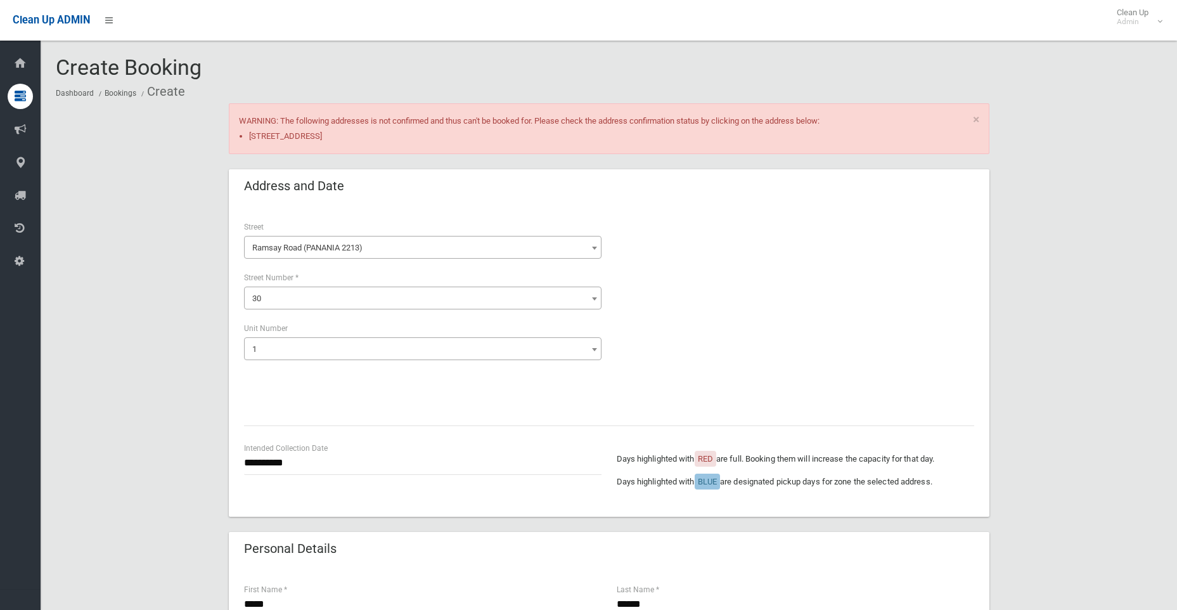
click at [272, 299] on span "30" at bounding box center [422, 299] width 351 height 18
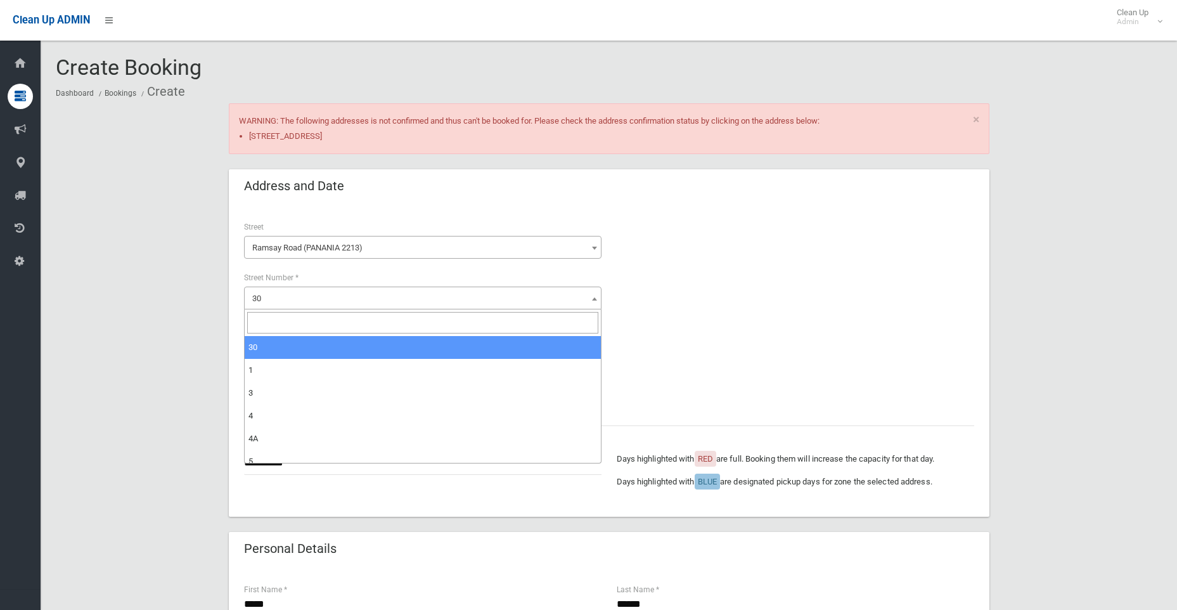
click at [276, 323] on input "search" at bounding box center [422, 323] width 351 height 22
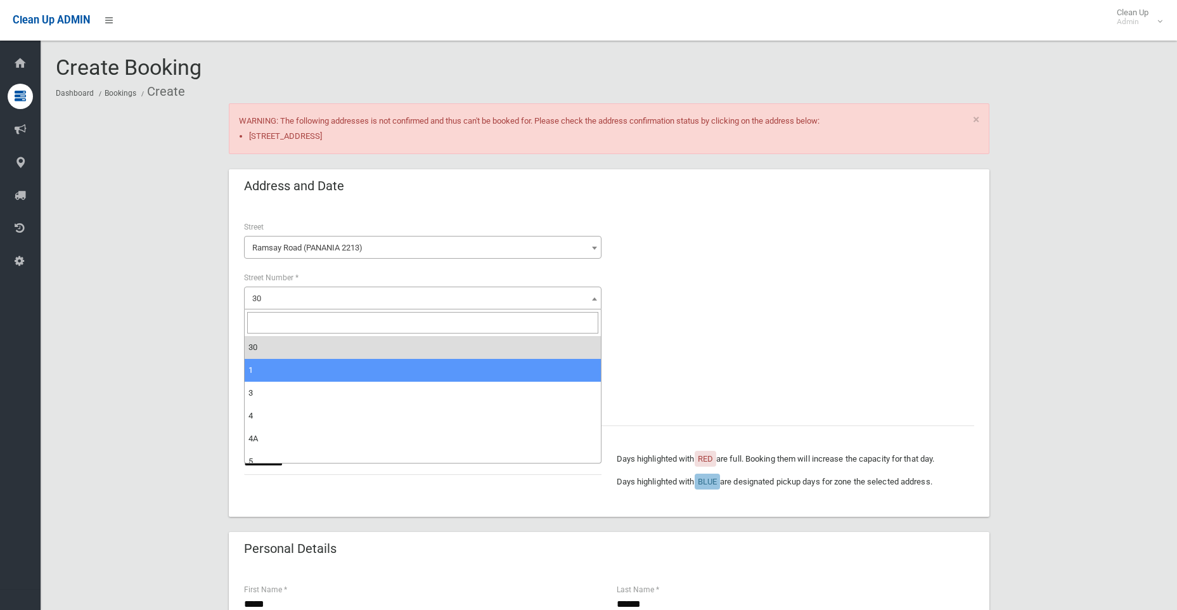
click at [292, 299] on span "30" at bounding box center [422, 299] width 351 height 18
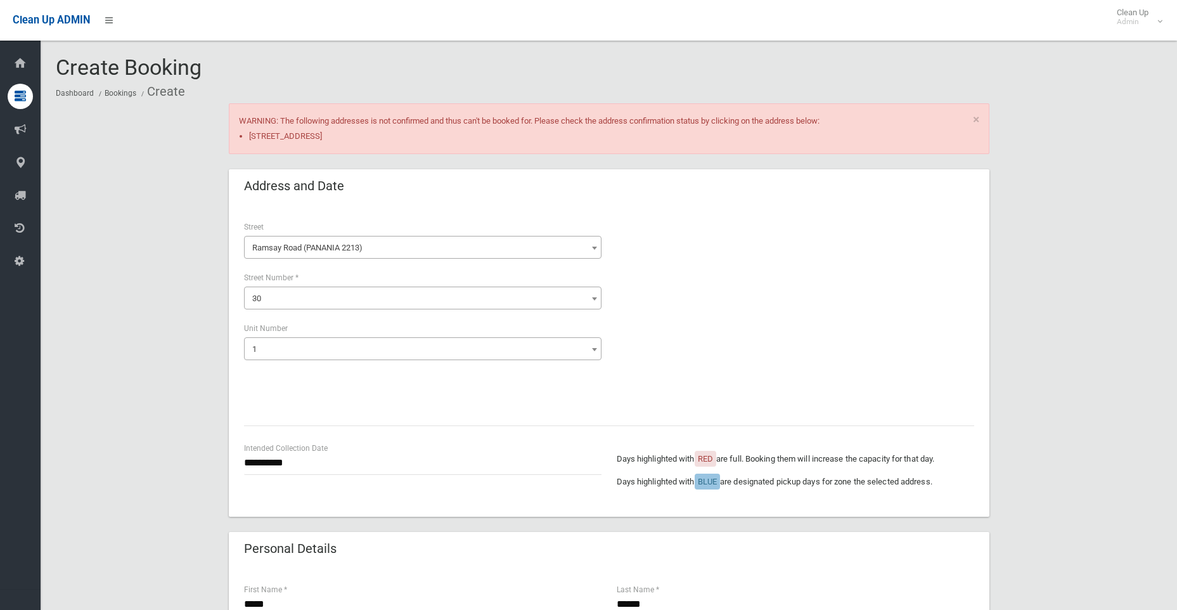
click at [309, 349] on span "1" at bounding box center [422, 349] width 351 height 18
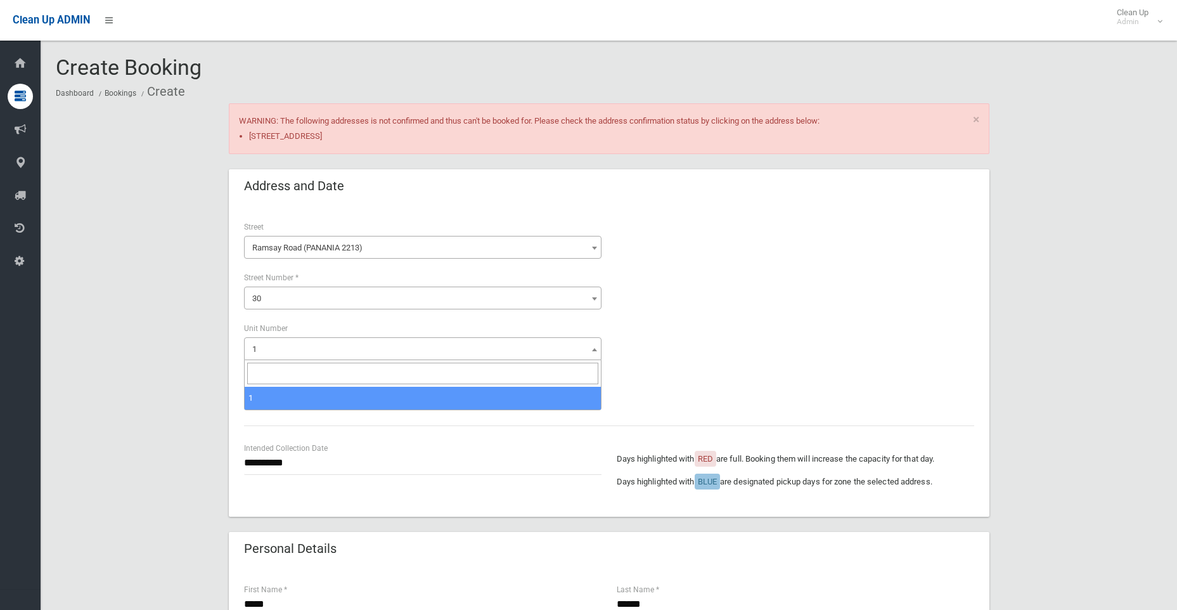
click at [274, 344] on span "1" at bounding box center [422, 349] width 351 height 18
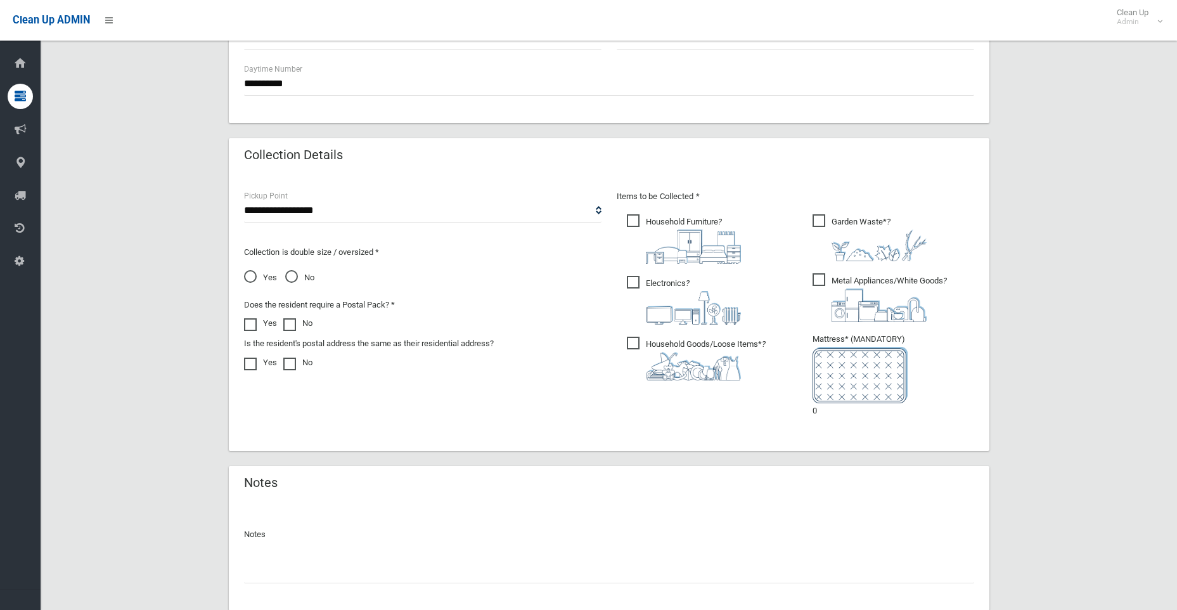
scroll to position [696, 0]
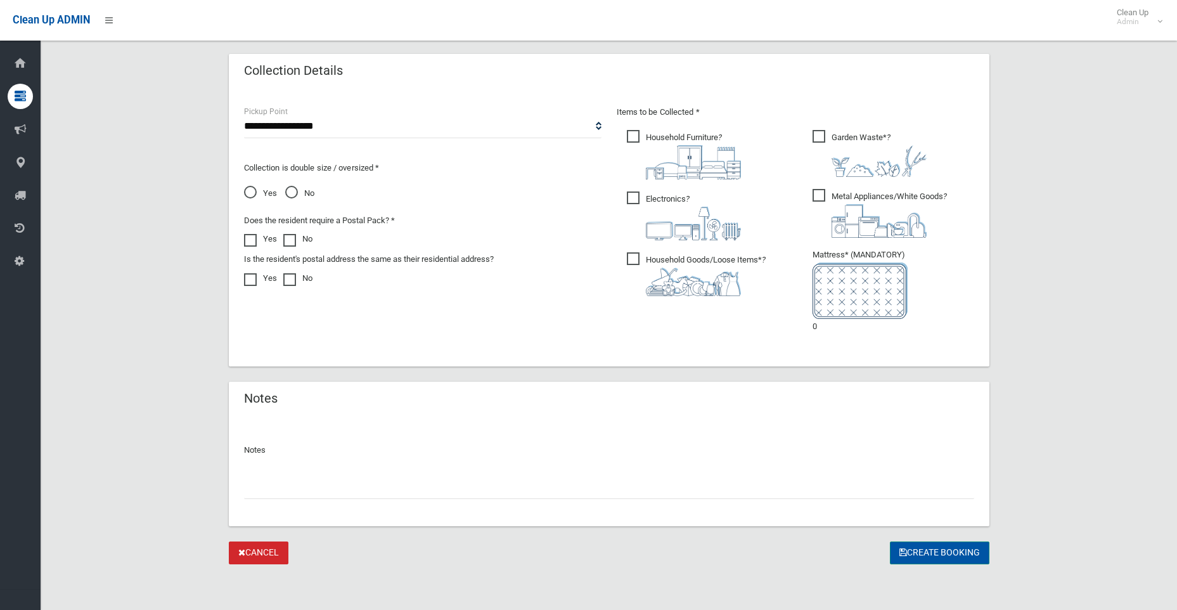
click at [923, 553] on button "Create Booking" at bounding box center [940, 552] width 100 height 23
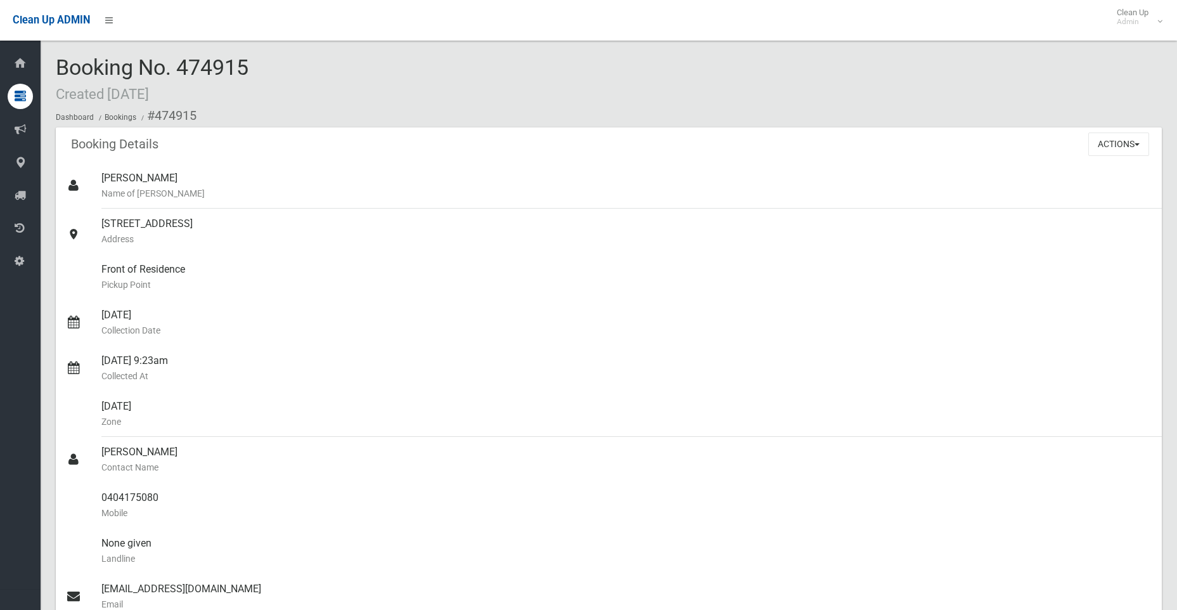
scroll to position [254, 0]
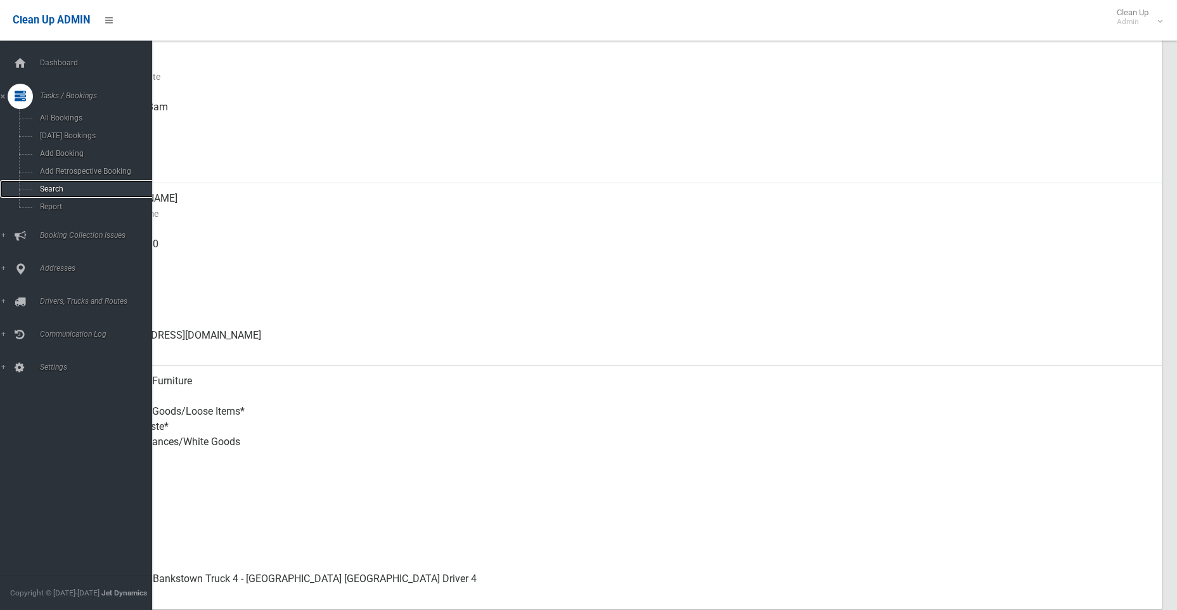
click at [52, 184] on link "Search" at bounding box center [81, 189] width 162 height 18
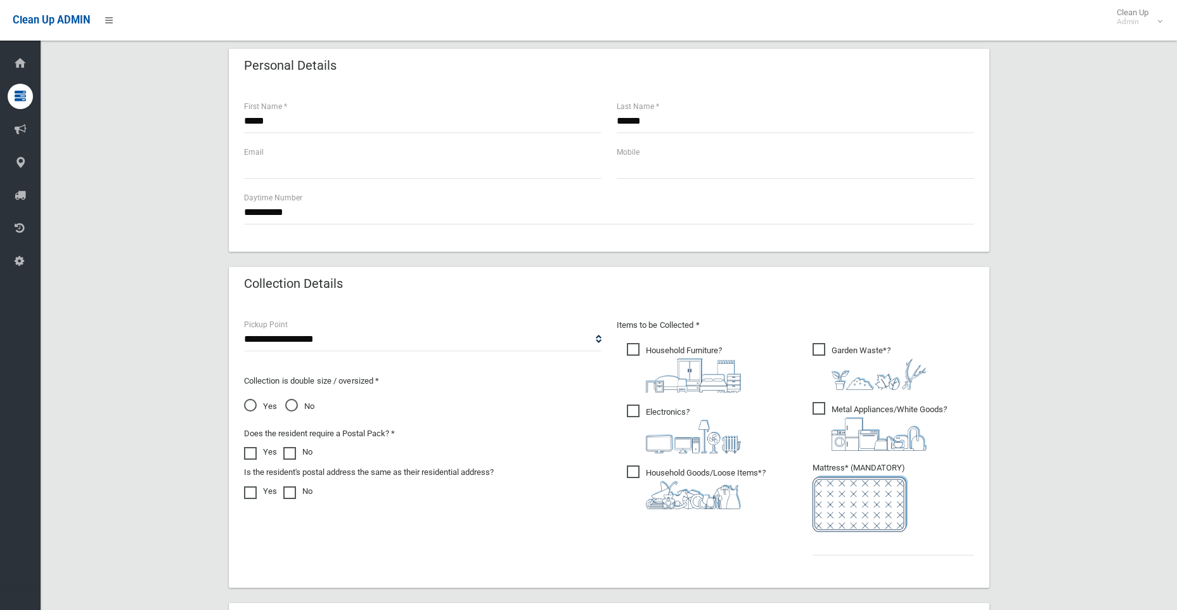
scroll to position [507, 0]
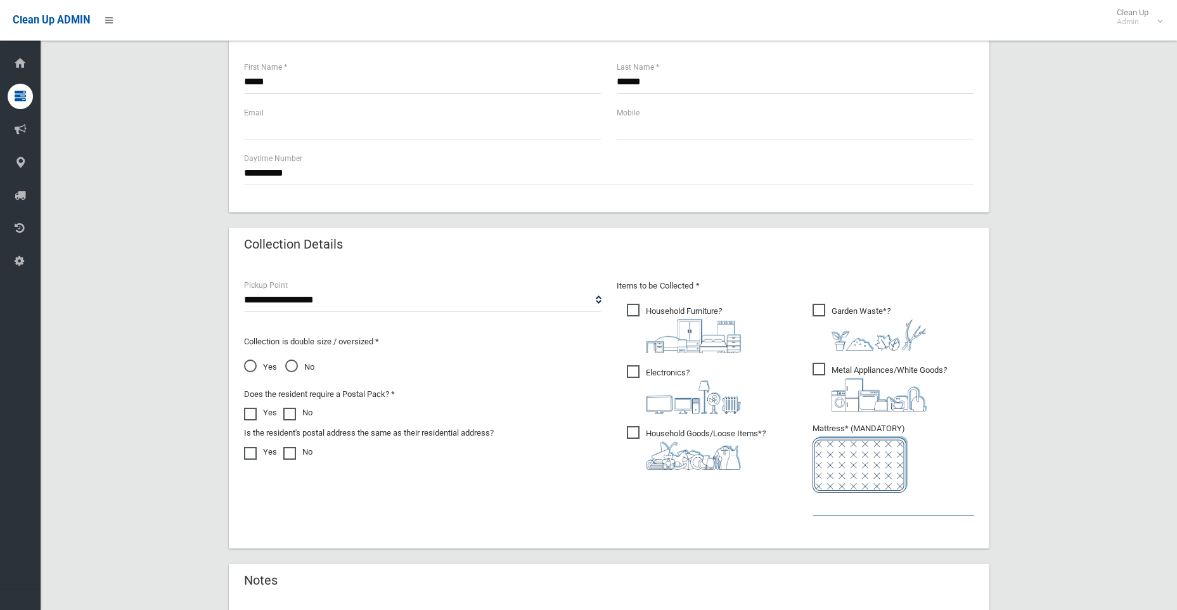
click at [889, 508] on input "text" at bounding box center [894, 503] width 162 height 23
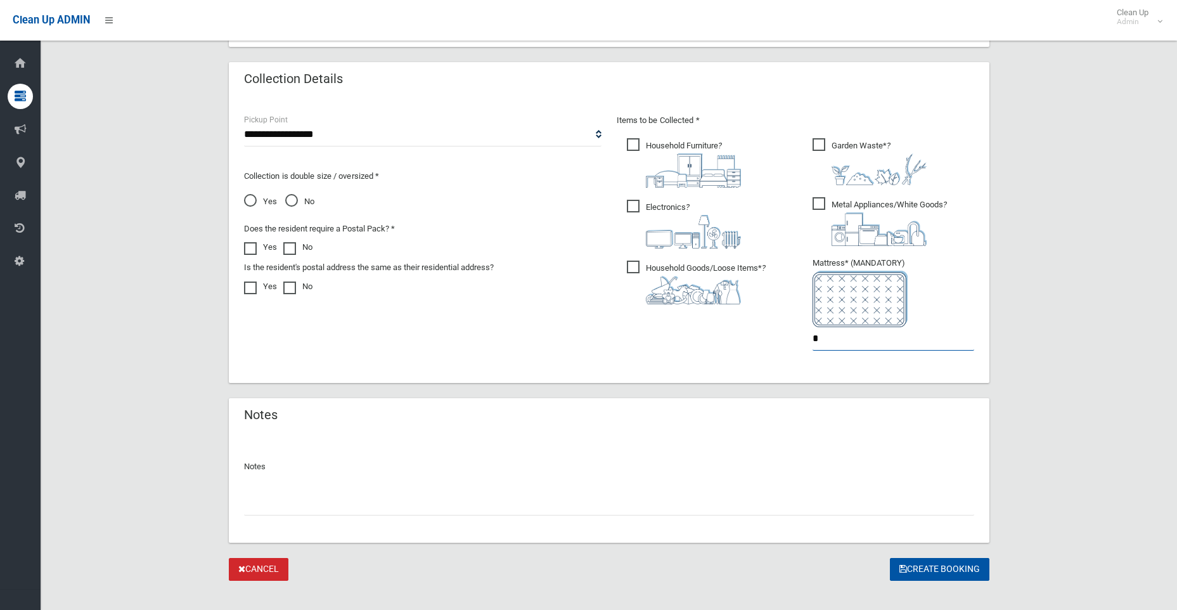
scroll to position [689, 0]
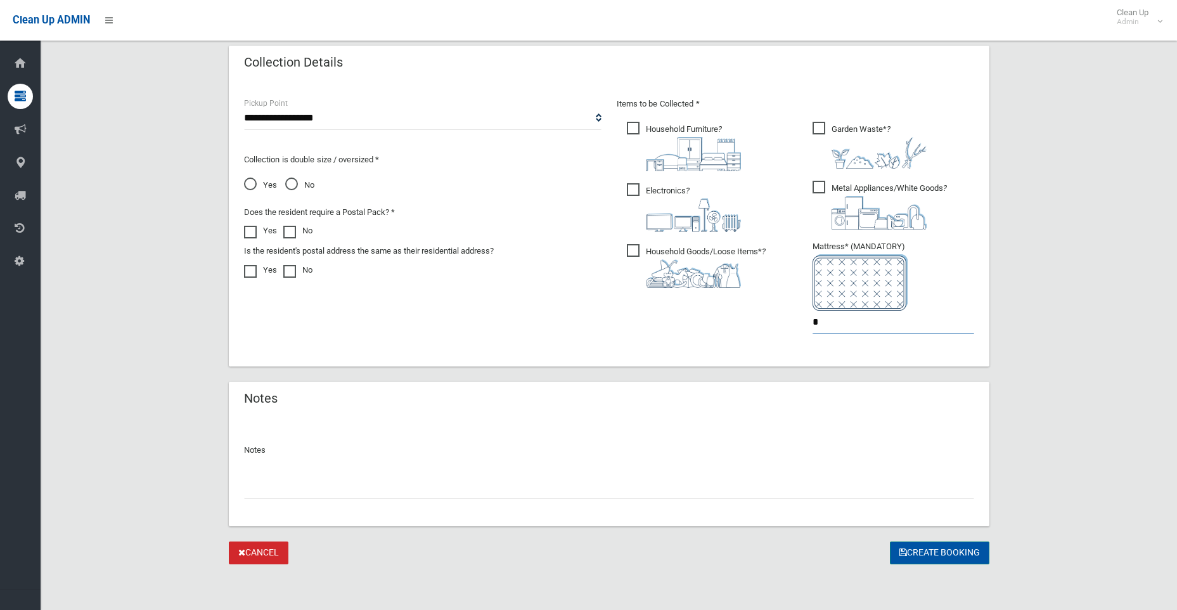
type input "*"
click at [925, 552] on button "Create Booking" at bounding box center [940, 552] width 100 height 23
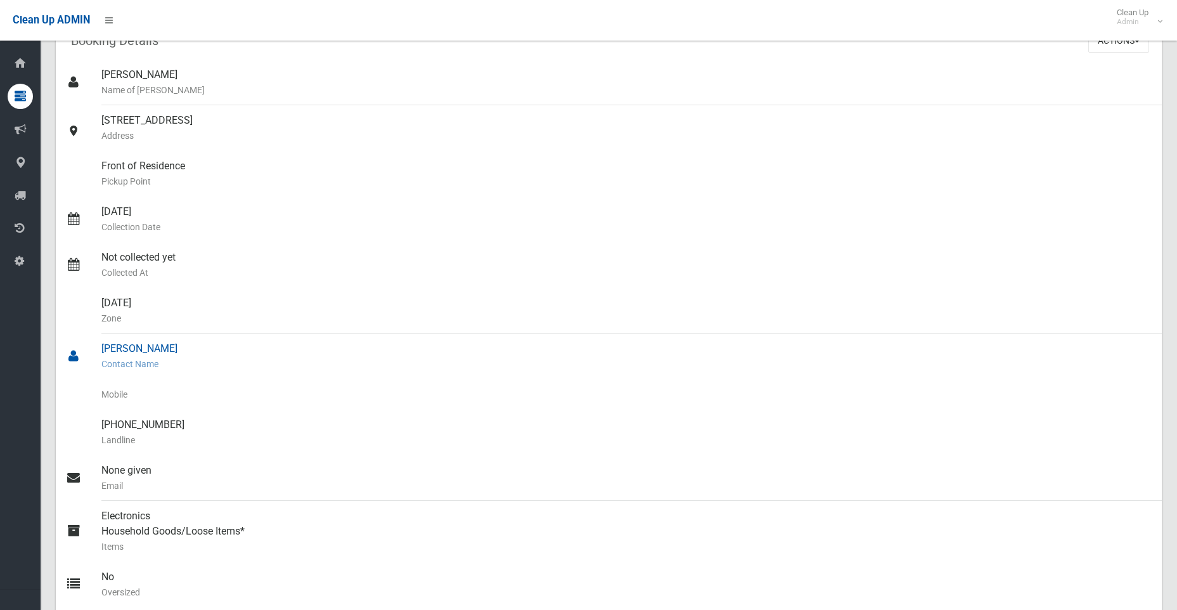
scroll to position [63, 0]
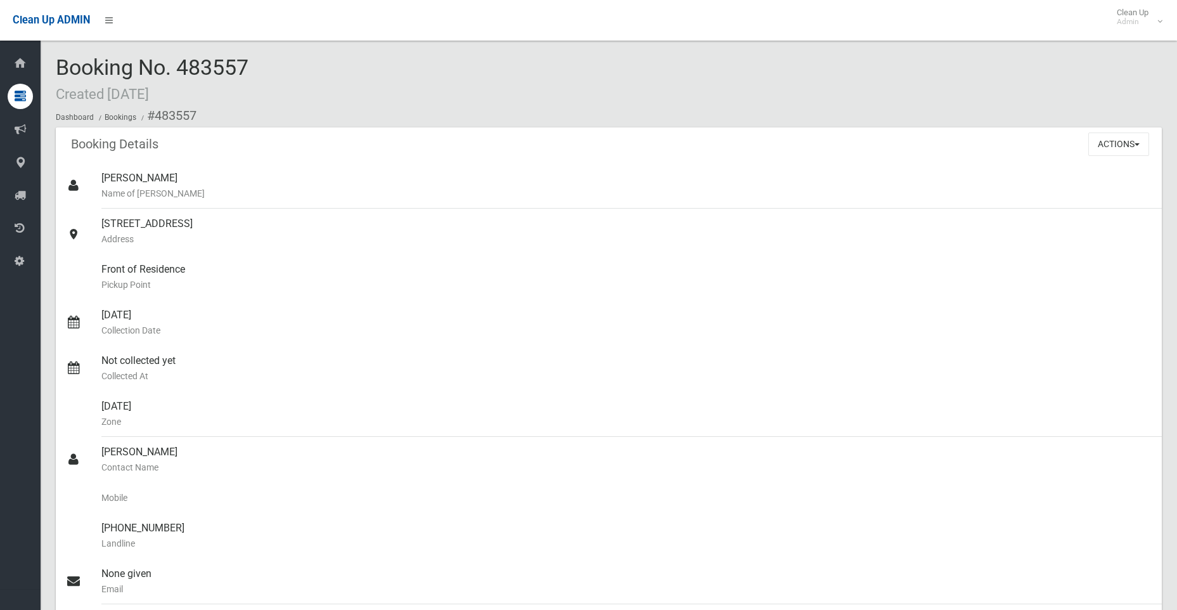
scroll to position [63, 0]
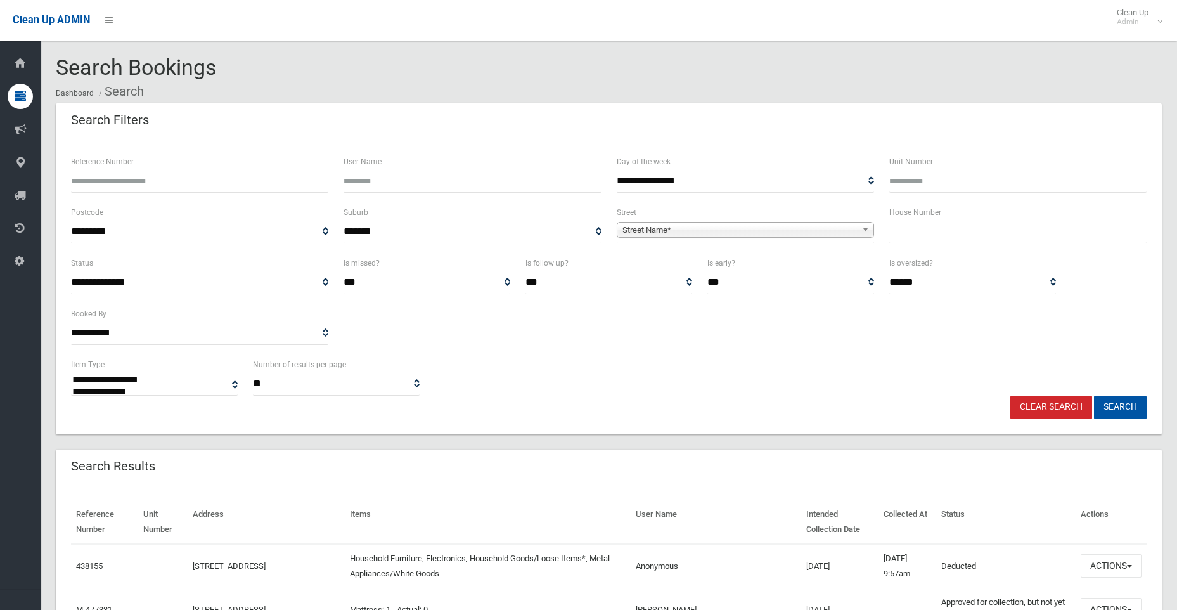
select select
click at [171, 179] on input "Reference Number" at bounding box center [199, 180] width 257 height 23
type input "**"
click at [924, 226] on input "text" at bounding box center [1017, 231] width 257 height 23
type input "**"
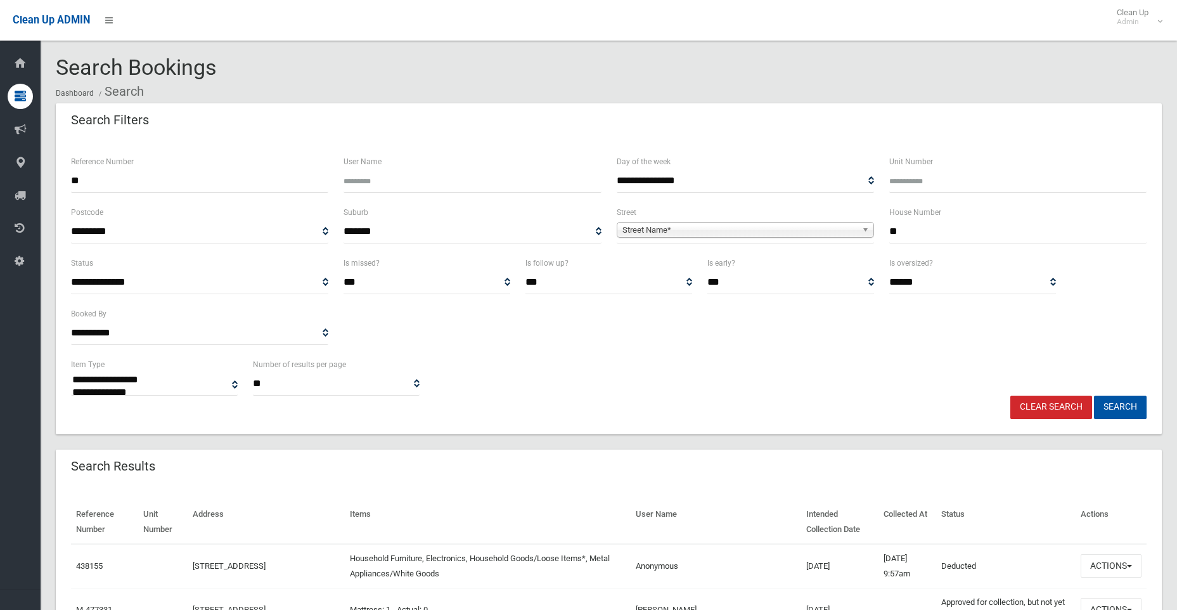
click at [118, 188] on input "**" at bounding box center [199, 180] width 257 height 23
click at [83, 183] on input "********" at bounding box center [199, 180] width 257 height 23
type input "******"
click at [1094, 395] on button "Search" at bounding box center [1120, 406] width 53 height 23
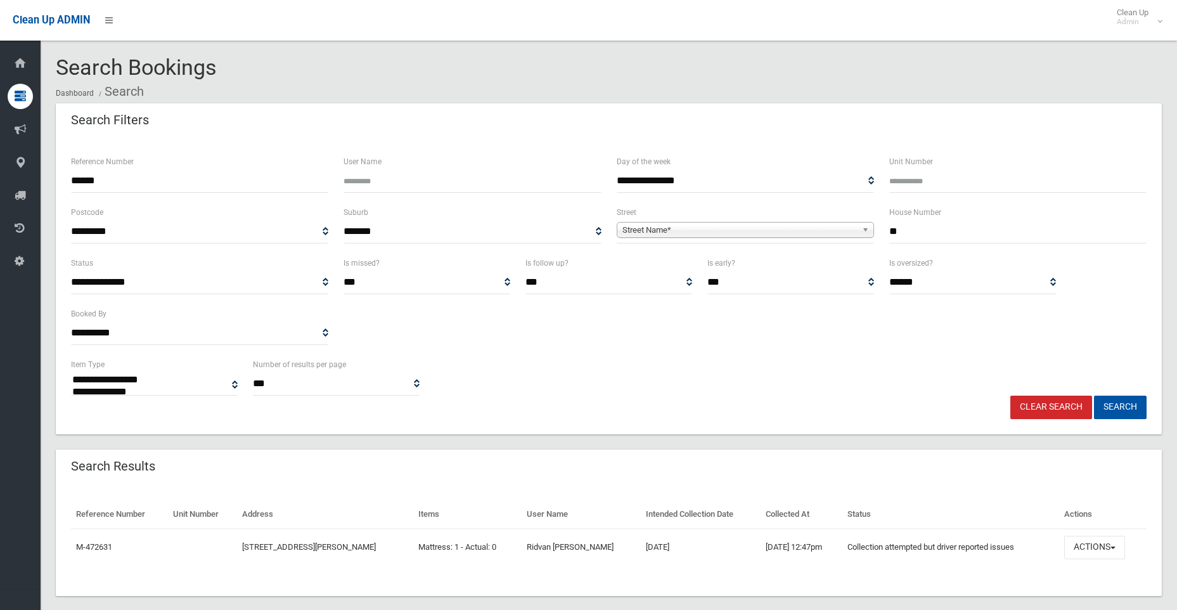
select select
click at [1116, 548] on span "button" at bounding box center [1112, 547] width 5 height 3
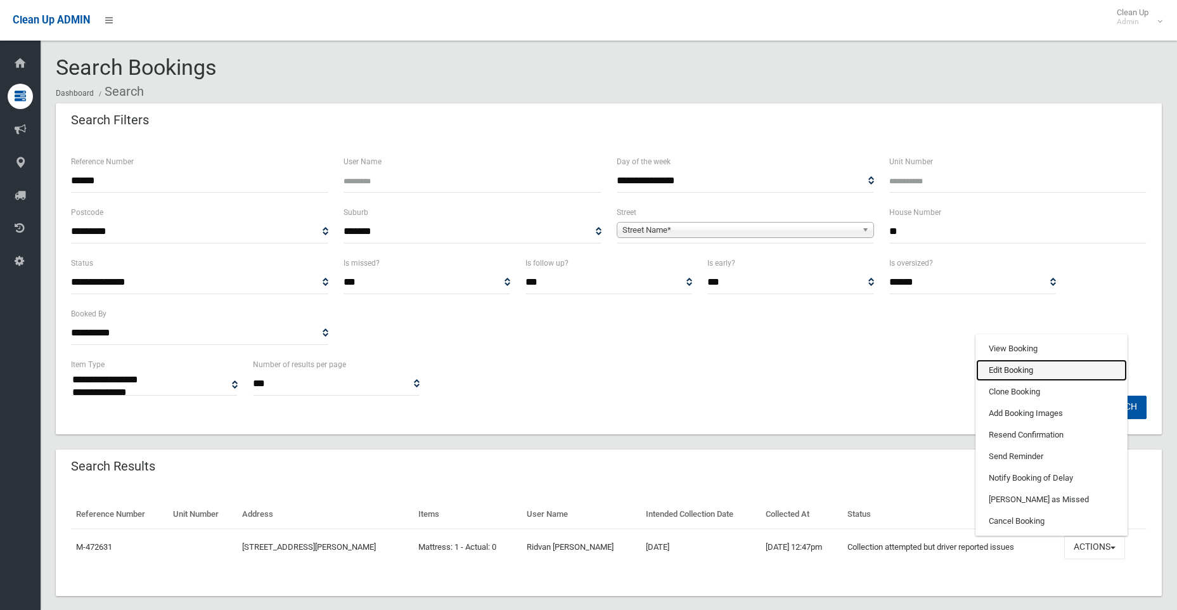
click at [1034, 373] on link "Edit Booking" at bounding box center [1051, 370] width 151 height 22
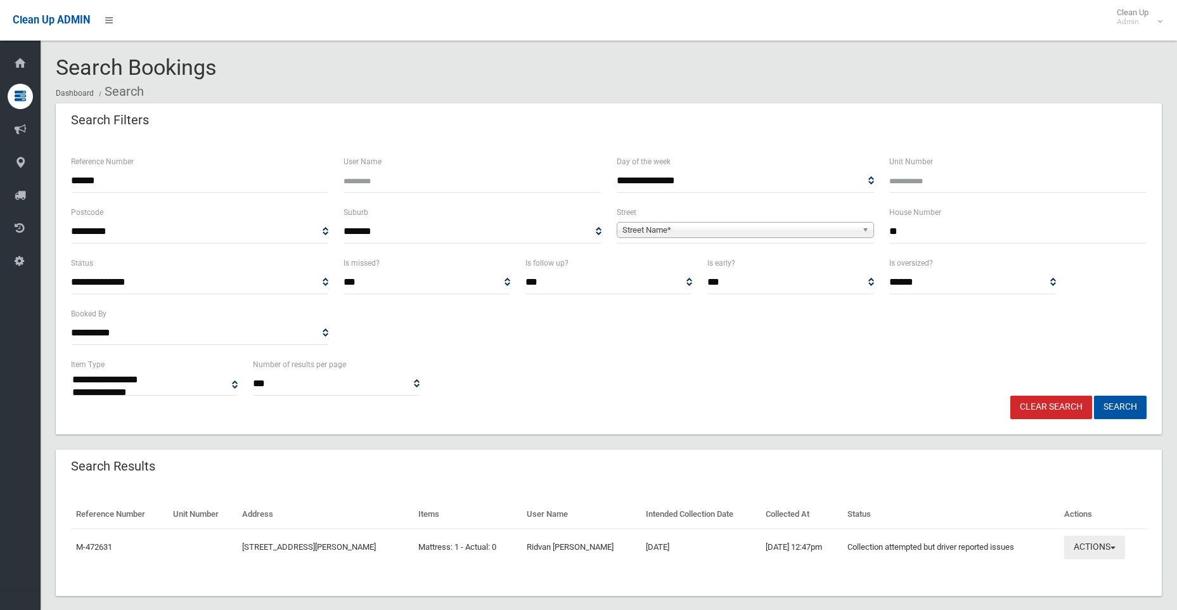
click at [1112, 543] on button "Actions" at bounding box center [1094, 547] width 61 height 23
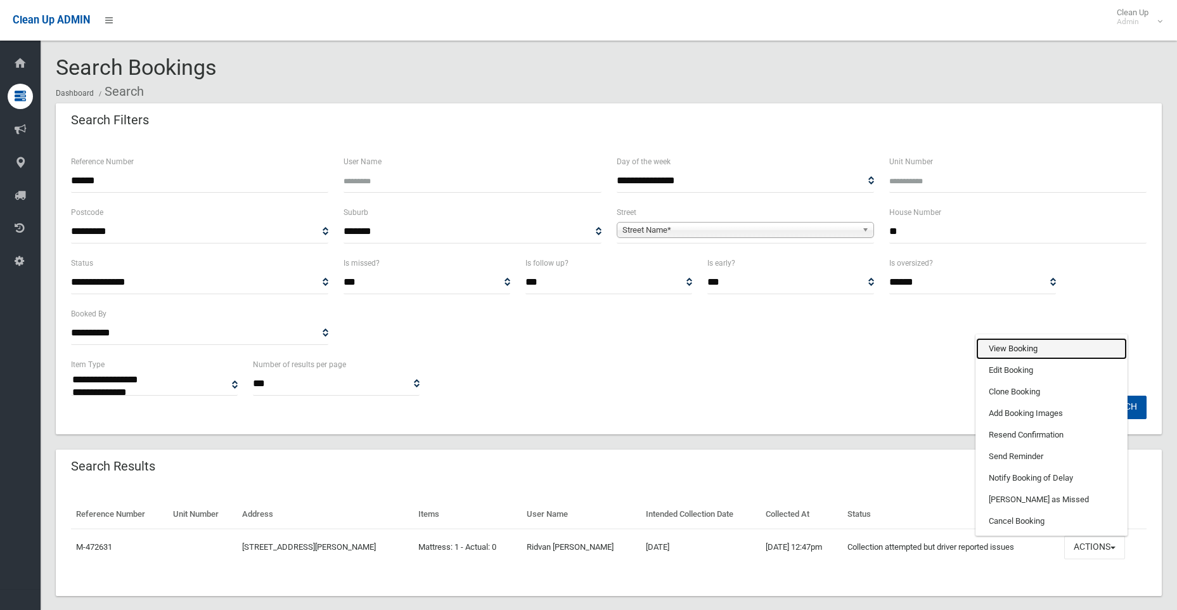
click at [1019, 349] on link "View Booking" at bounding box center [1051, 349] width 151 height 22
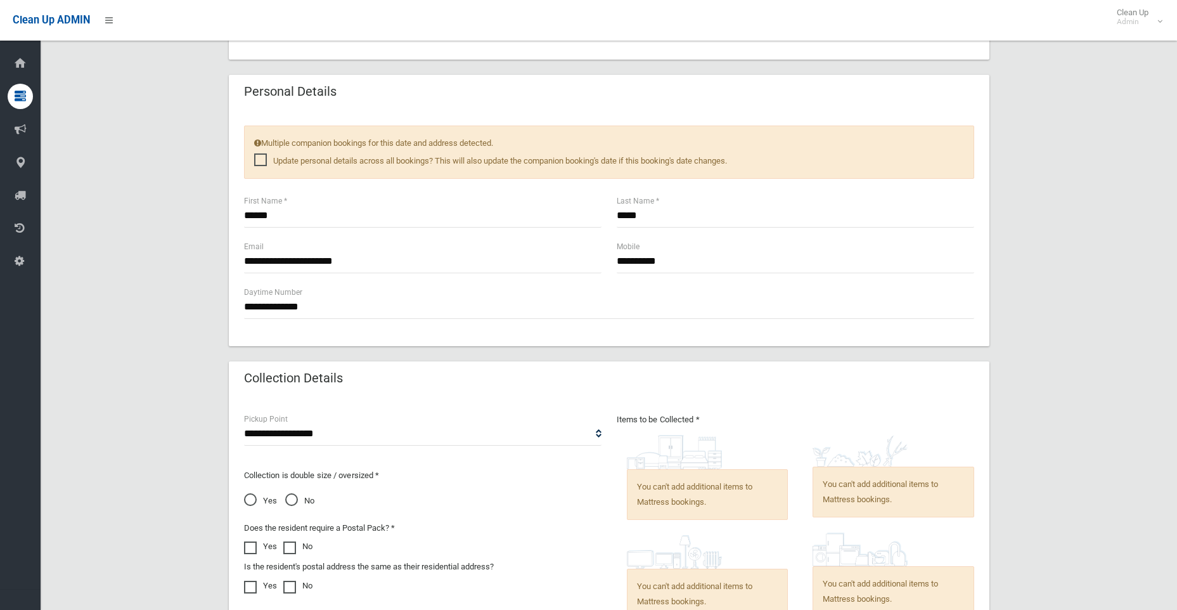
scroll to position [148, 0]
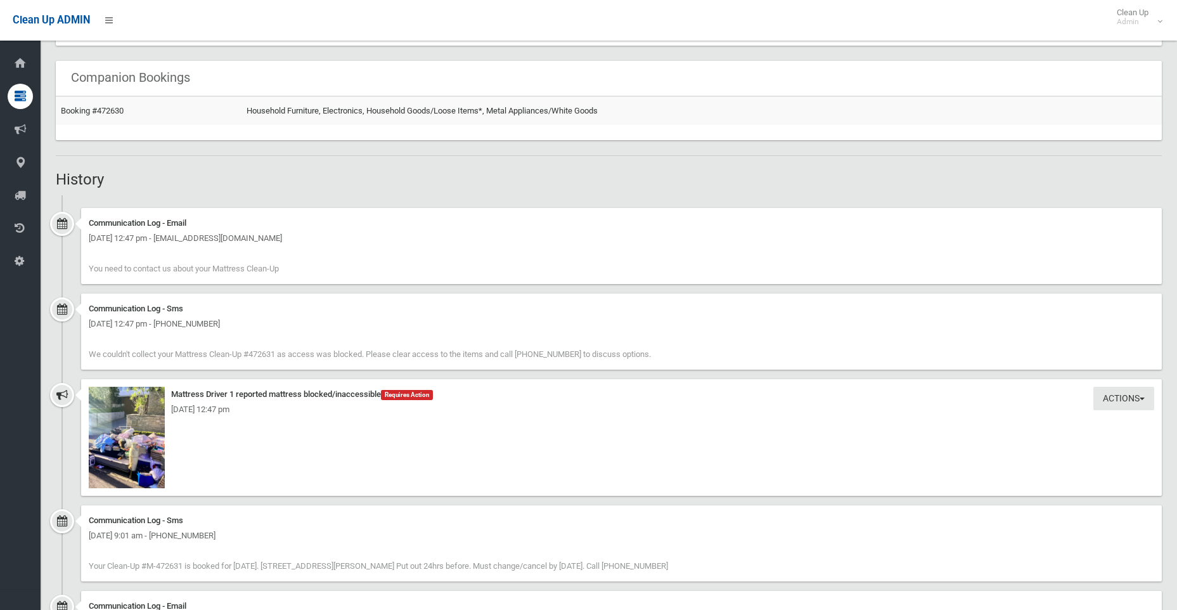
scroll to position [824, 0]
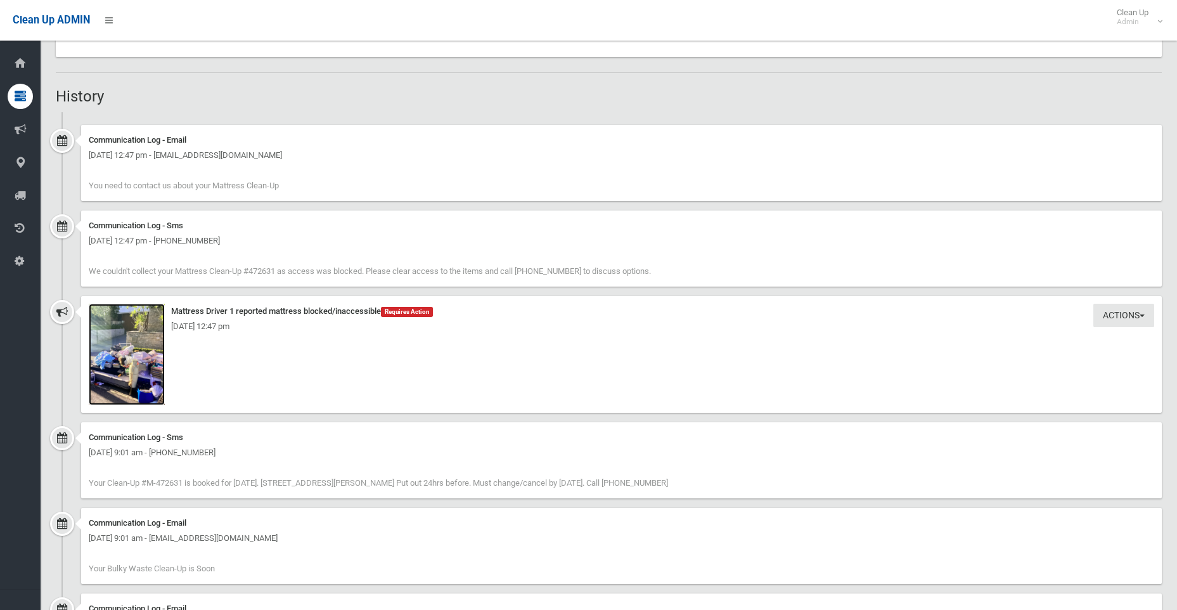
click at [133, 385] on img at bounding box center [127, 354] width 76 height 101
click at [120, 361] on img at bounding box center [127, 354] width 76 height 101
click at [139, 347] on img at bounding box center [127, 354] width 76 height 101
click at [1105, 316] on button "Actions" at bounding box center [1123, 315] width 61 height 23
click at [1065, 341] on link "Take Action" at bounding box center [1080, 342] width 151 height 22
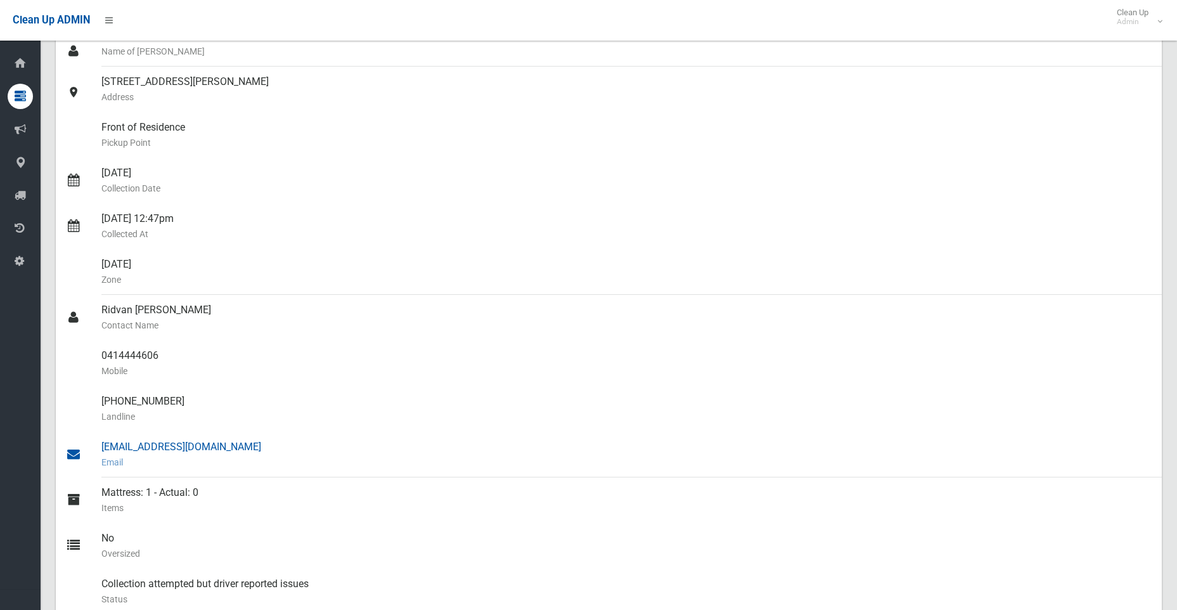
scroll to position [0, 0]
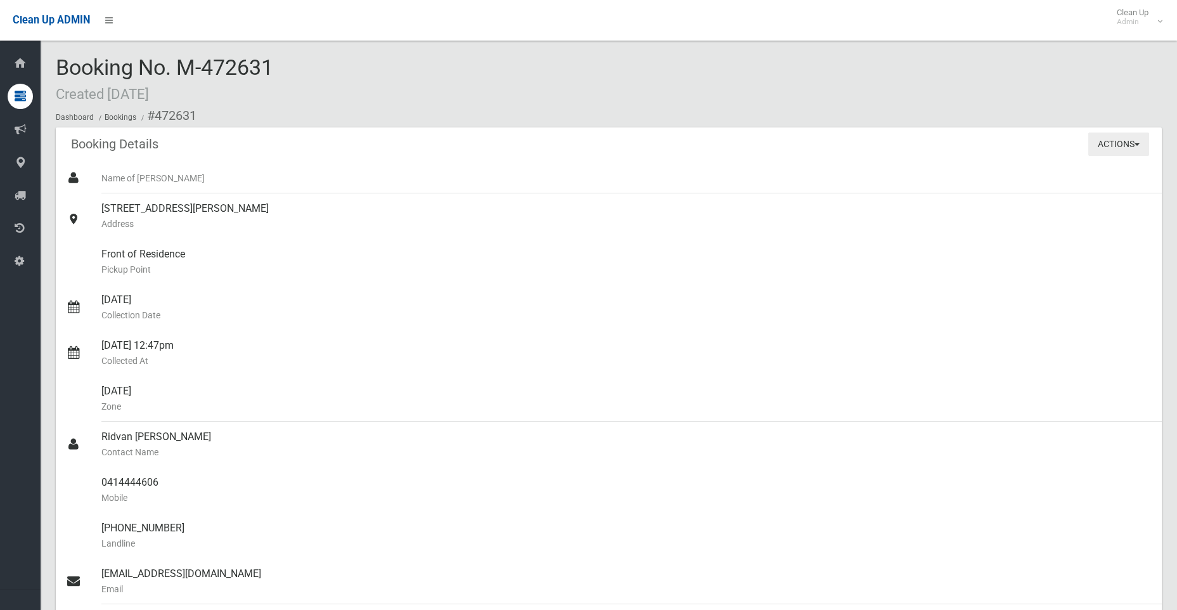
click at [1098, 148] on button "Actions" at bounding box center [1118, 143] width 61 height 23
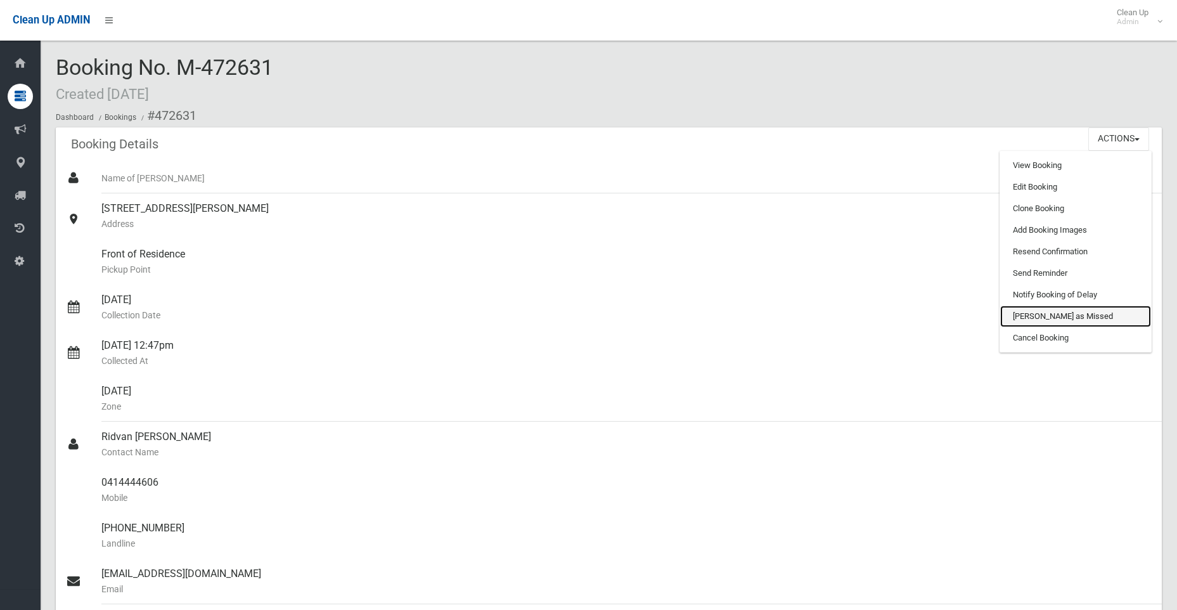
click at [1068, 313] on link "[PERSON_NAME] as Missed" at bounding box center [1075, 316] width 151 height 22
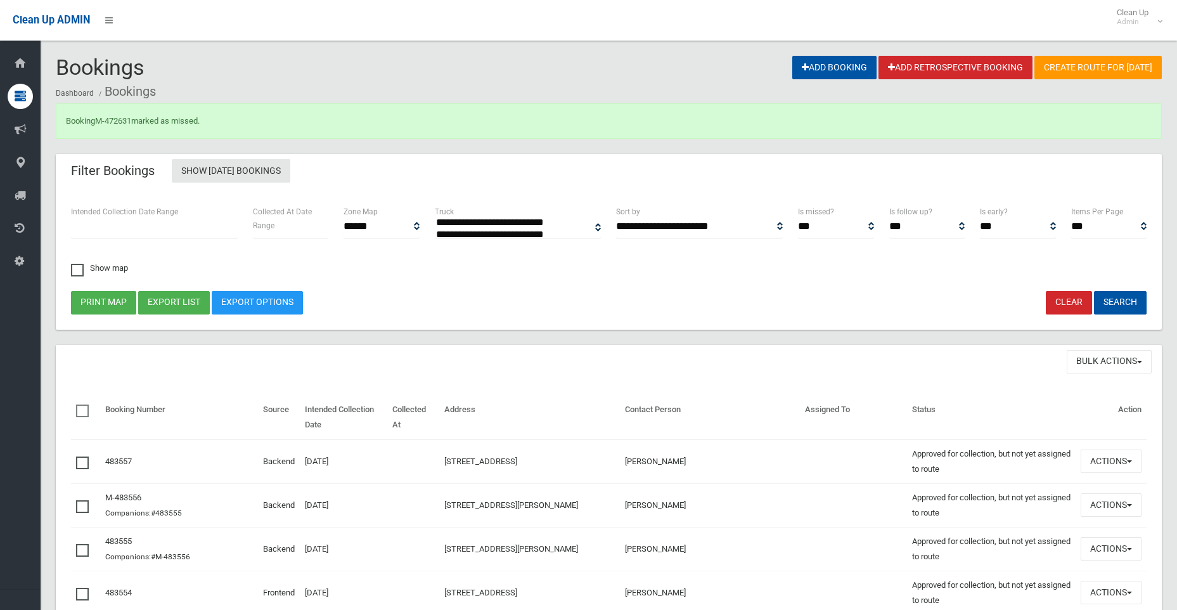
select select
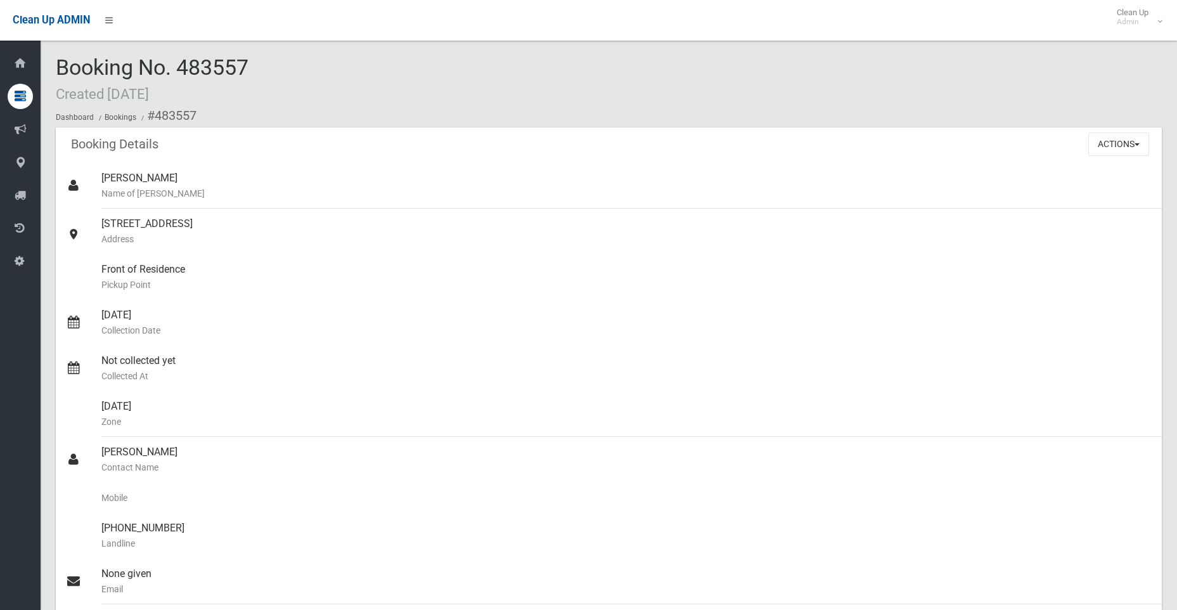
scroll to position [63, 0]
